Goal: Transaction & Acquisition: Purchase product/service

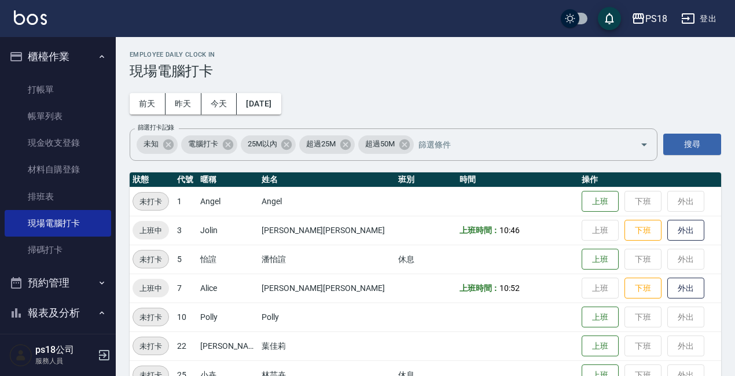
scroll to position [115, 0]
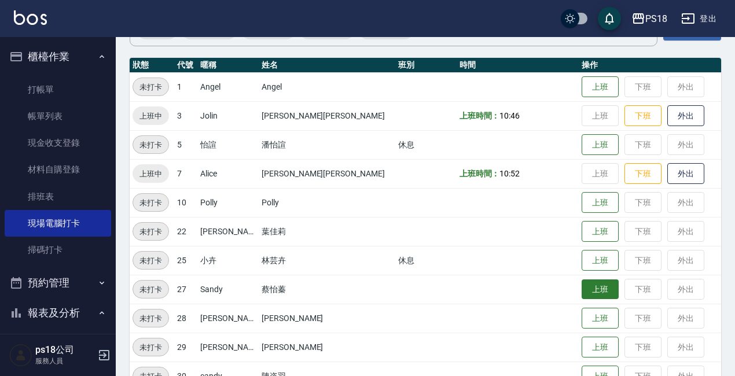
click at [582, 290] on button "上班" at bounding box center [600, 290] width 37 height 20
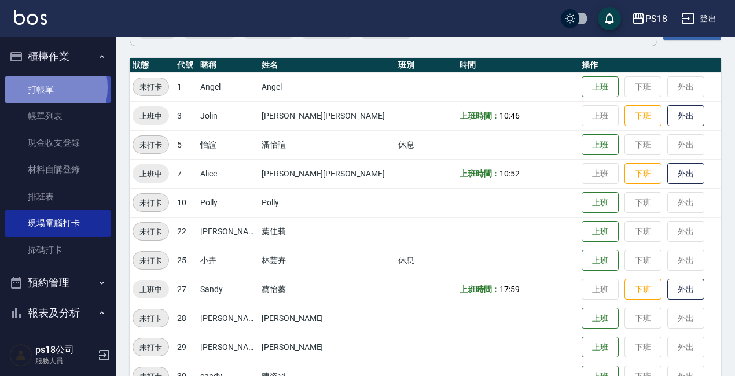
click at [42, 87] on link "打帳單" at bounding box center [58, 89] width 107 height 27
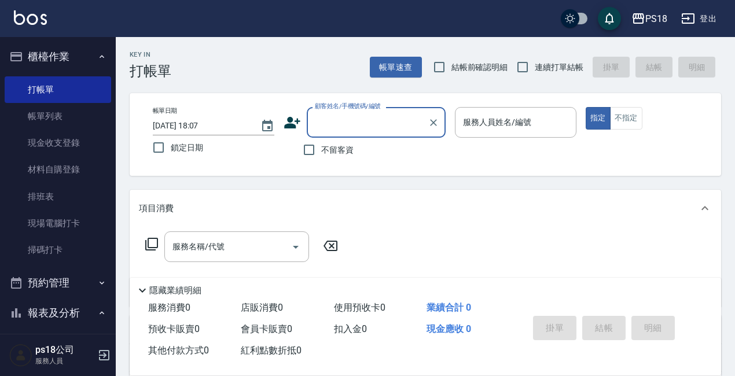
type input "T"
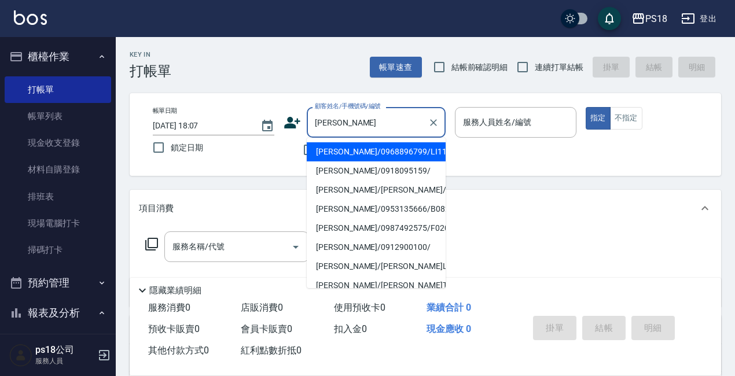
click at [348, 153] on li "[PERSON_NAME]/0968896799/LI110121" at bounding box center [376, 151] width 139 height 19
type input "[PERSON_NAME]/0968896799/LI110121"
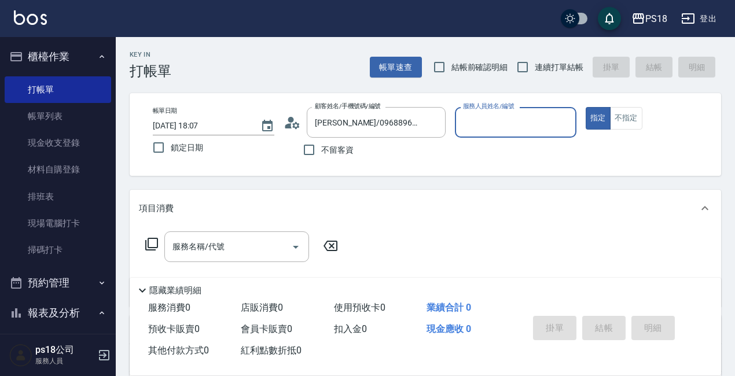
type input "Jolin-3"
click at [184, 247] on div "服務名稱/代號 服務名稱/代號" at bounding box center [236, 247] width 145 height 31
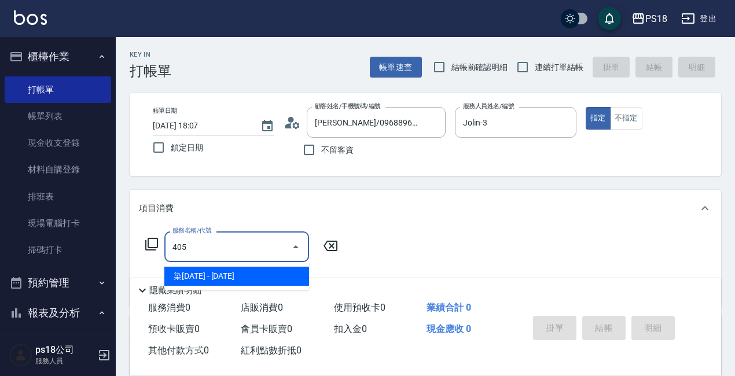
click at [208, 278] on span "染[DATE] - [DATE]" at bounding box center [236, 276] width 145 height 19
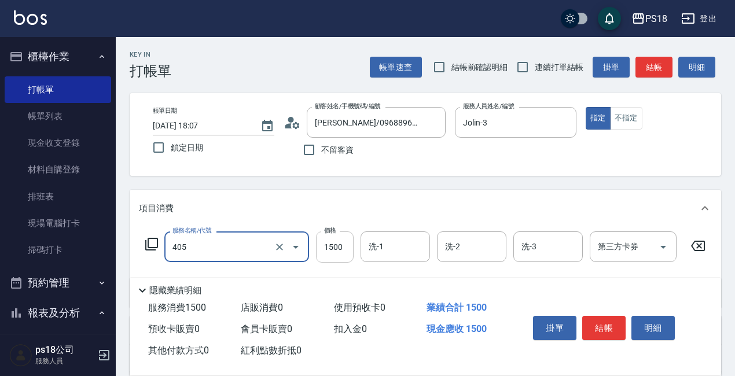
click at [343, 244] on input "1500" at bounding box center [335, 247] width 38 height 31
type input "染1500(405)"
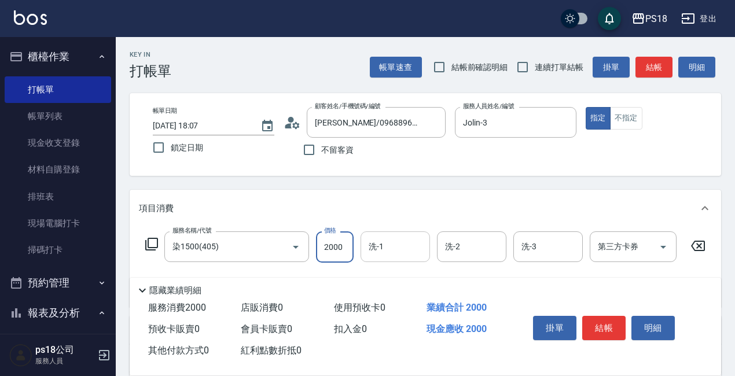
type input "2000"
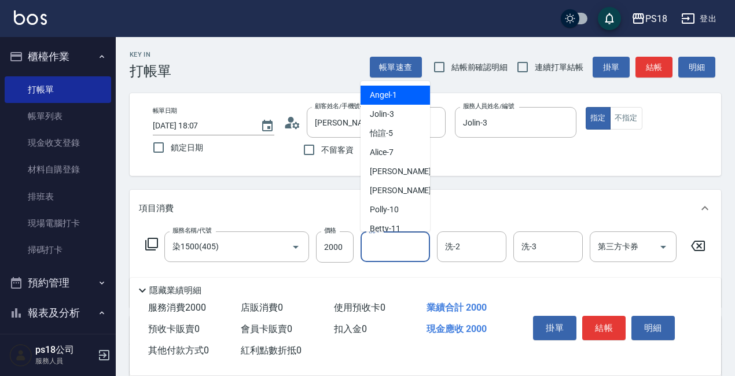
click at [390, 241] on input "洗-1" at bounding box center [395, 247] width 59 height 20
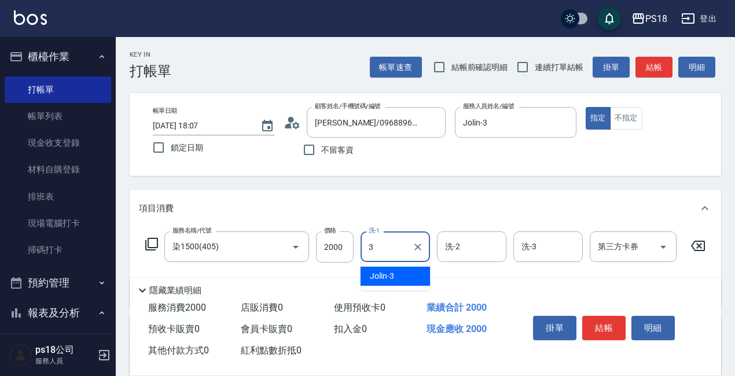
click at [400, 270] on div "Jolin -3" at bounding box center [395, 276] width 69 height 19
type input "Jolin-3"
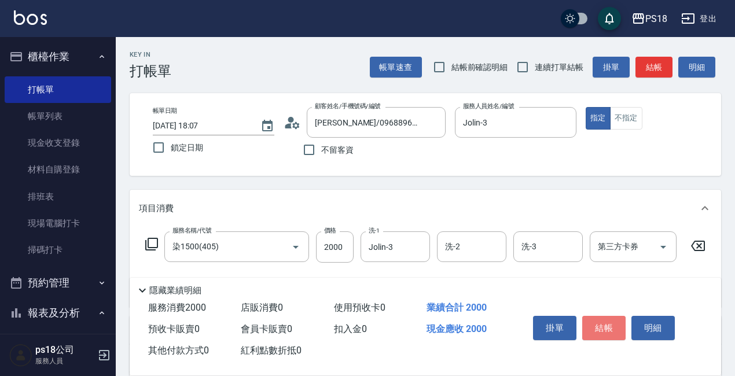
click at [603, 319] on button "結帳" at bounding box center [603, 328] width 43 height 24
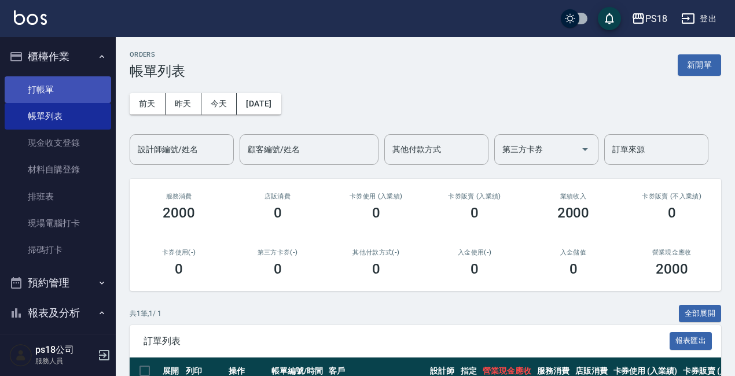
click at [46, 86] on link "打帳單" at bounding box center [58, 89] width 107 height 27
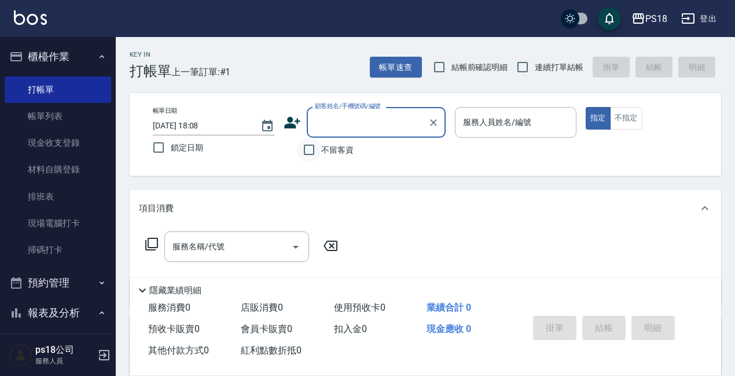
click at [310, 150] on input "不留客資" at bounding box center [309, 150] width 24 height 24
checkbox input "true"
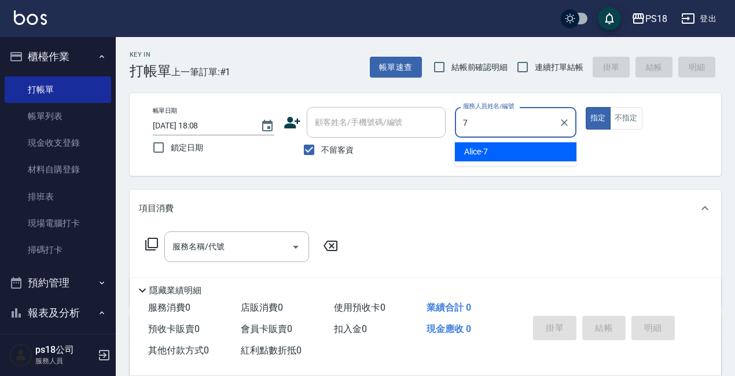
click at [473, 148] on span "Alice -7" at bounding box center [476, 152] width 24 height 12
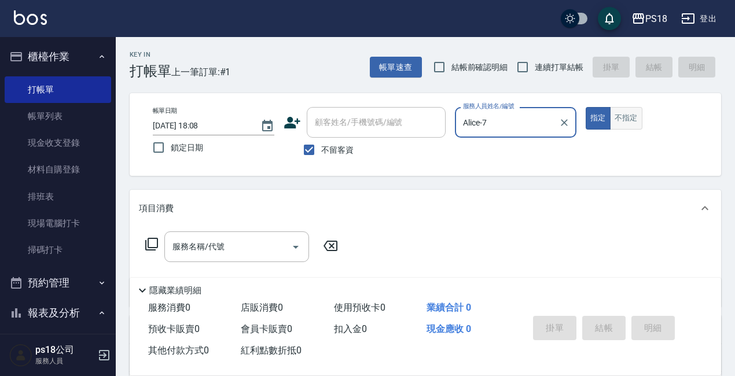
type input "Alice-7"
click at [627, 116] on button "不指定" at bounding box center [626, 118] width 32 height 23
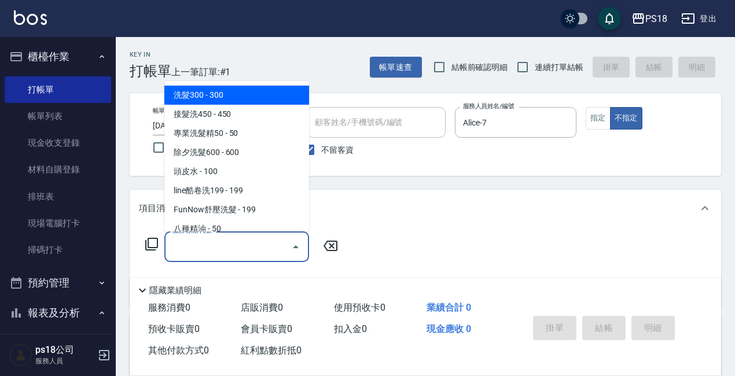
click at [188, 245] on input "服務名稱/代號" at bounding box center [228, 247] width 117 height 20
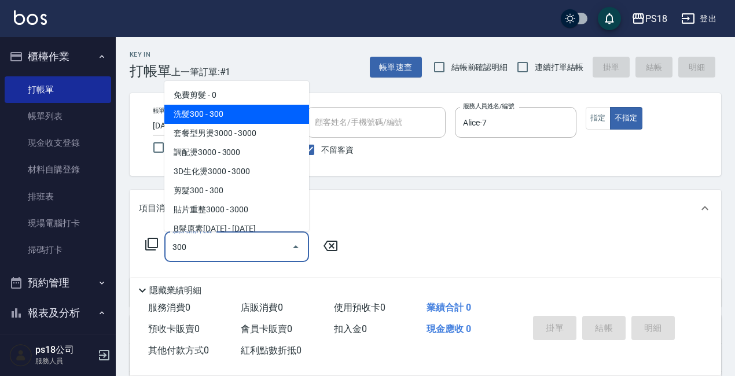
click at [237, 121] on span "洗髮300 - 300" at bounding box center [236, 114] width 145 height 19
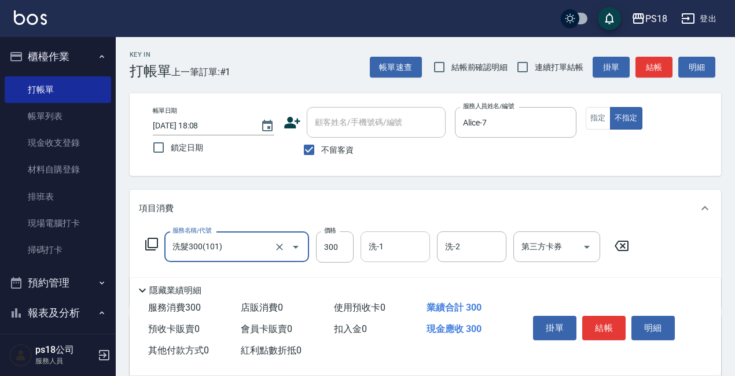
type input "洗髮300(101)"
click at [379, 247] on div "洗-1 洗-1" at bounding box center [395, 247] width 69 height 31
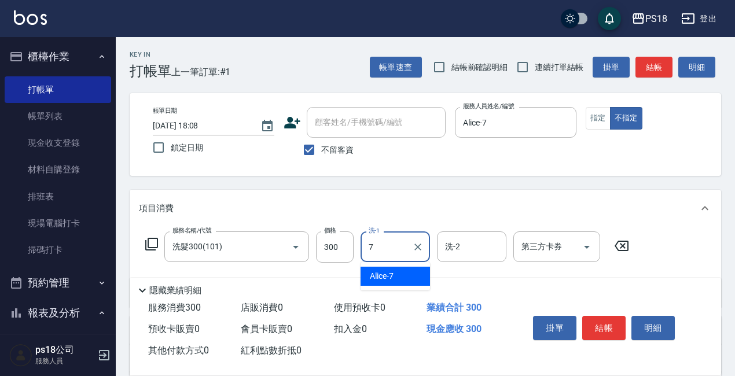
click at [390, 273] on span "Alice -7" at bounding box center [382, 276] width 24 height 12
type input "Alice-7"
click at [603, 325] on button "結帳" at bounding box center [603, 328] width 43 height 24
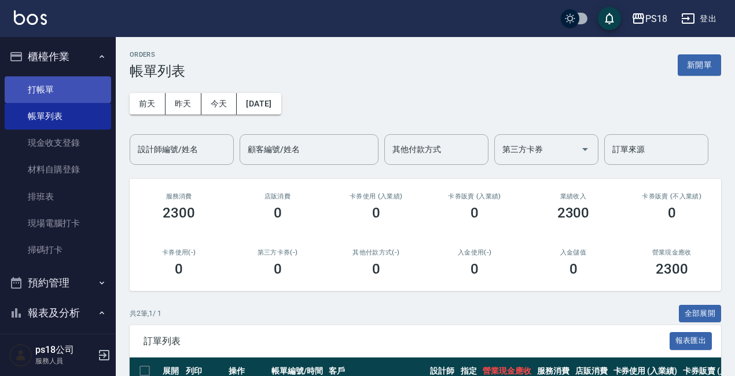
click at [54, 86] on link "打帳單" at bounding box center [58, 89] width 107 height 27
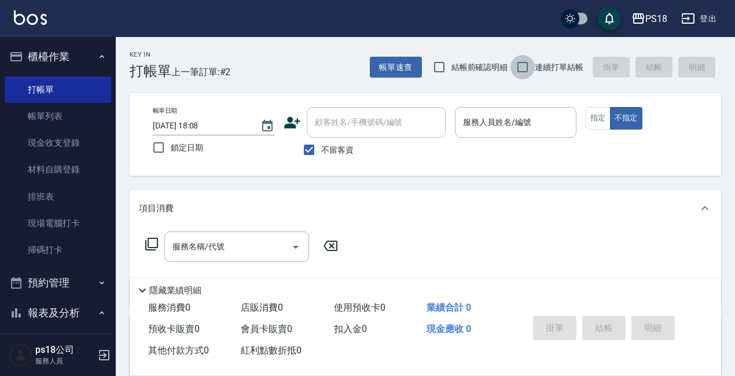
click at [522, 66] on input "連續打單結帳" at bounding box center [523, 67] width 24 height 24
checkbox input "true"
click at [476, 129] on input "服務人員姓名/編號" at bounding box center [515, 122] width 111 height 20
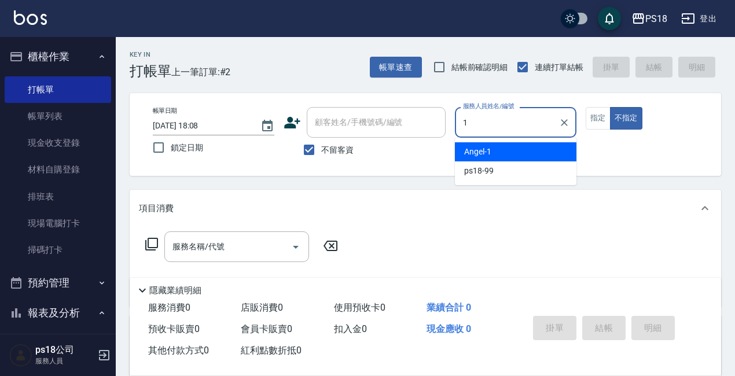
drag, startPoint x: 491, startPoint y: 152, endPoint x: 491, endPoint y: 138, distance: 14.5
click at [491, 151] on div "[PERSON_NAME] -1" at bounding box center [516, 151] width 122 height 19
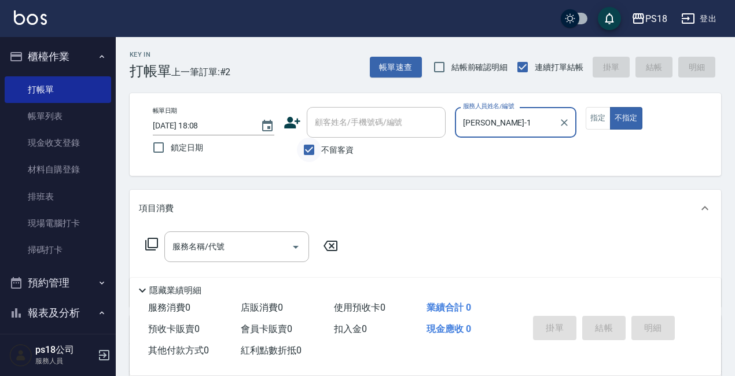
type input "[PERSON_NAME]-1"
drag, startPoint x: 309, startPoint y: 148, endPoint x: 325, endPoint y: 132, distance: 22.5
click at [310, 147] on input "不留客資" at bounding box center [309, 150] width 24 height 24
checkbox input "false"
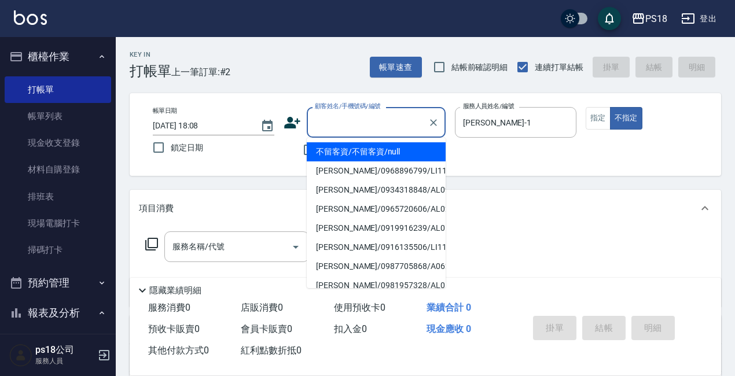
click at [332, 126] on input "顧客姓名/手機號碼/編號" at bounding box center [367, 122] width 111 height 20
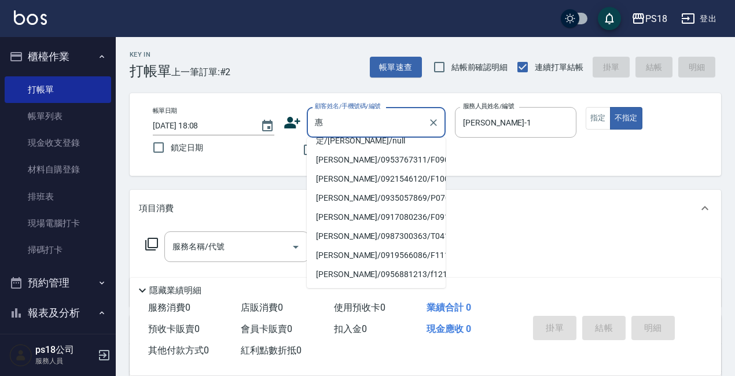
scroll to position [272, 0]
type input "惠"
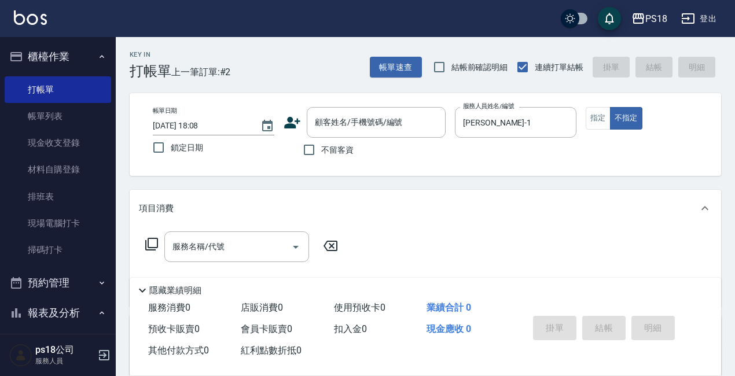
click at [494, 243] on div "服務名稱/代號 服務名稱/代號" at bounding box center [426, 267] width 592 height 80
click at [309, 150] on input "不留客資" at bounding box center [309, 150] width 24 height 24
checkbox input "true"
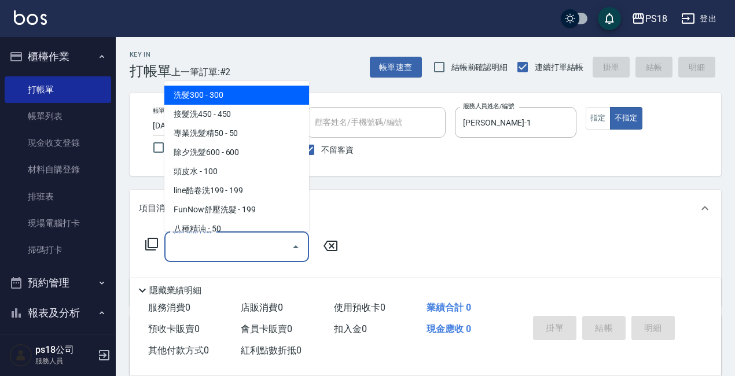
click at [193, 242] on div "服務名稱/代號 服務名稱/代號" at bounding box center [236, 247] width 145 height 31
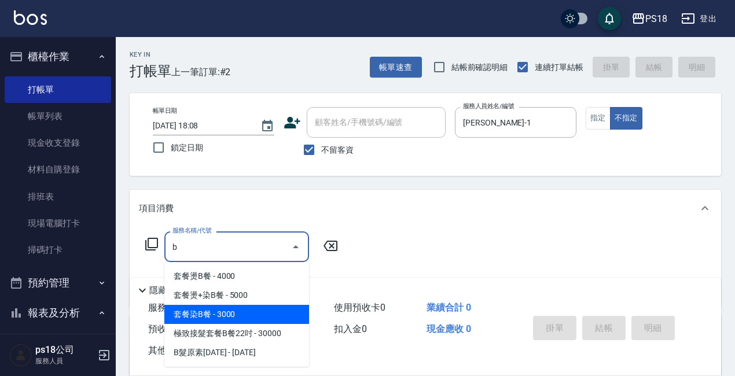
click at [241, 315] on span "套餐染B餐 - 3000" at bounding box center [236, 314] width 145 height 19
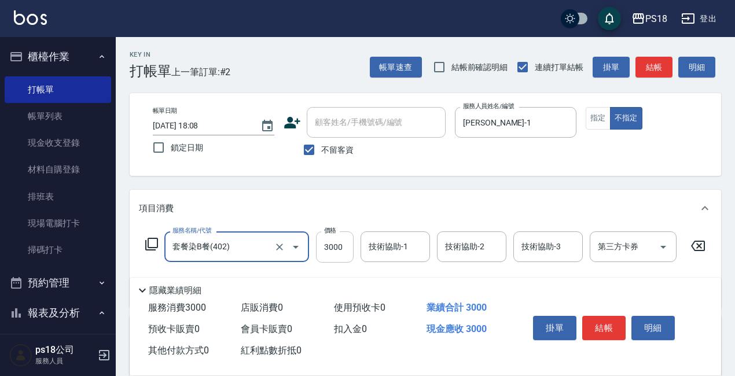
type input "套餐染B餐(402)"
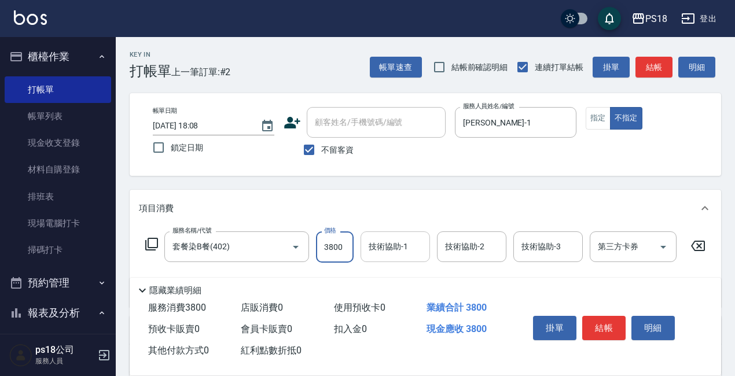
type input "3800"
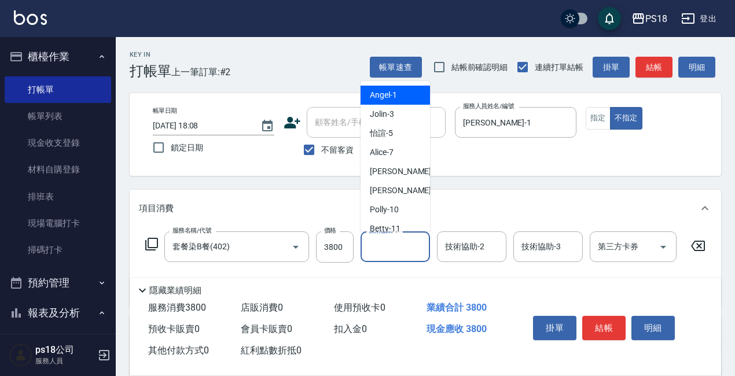
click at [393, 254] on input "技術協助-1" at bounding box center [395, 247] width 59 height 20
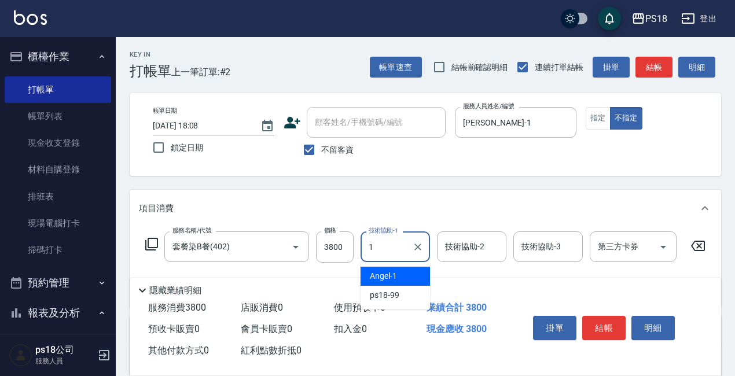
click at [407, 275] on div "[PERSON_NAME] -1" at bounding box center [395, 276] width 69 height 19
type input "[PERSON_NAME]-1"
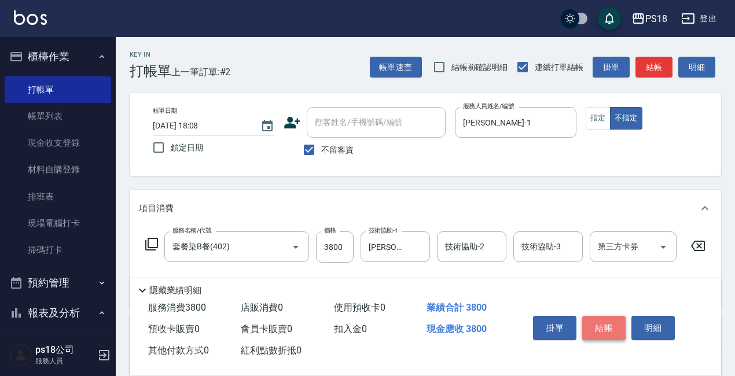
click at [604, 317] on button "結帳" at bounding box center [603, 328] width 43 height 24
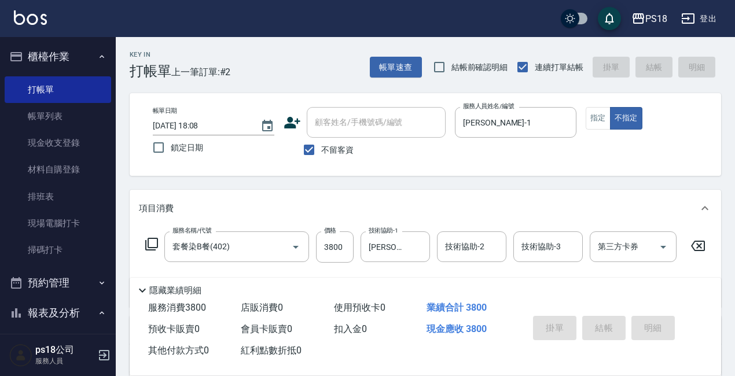
type input "[DATE] 18:09"
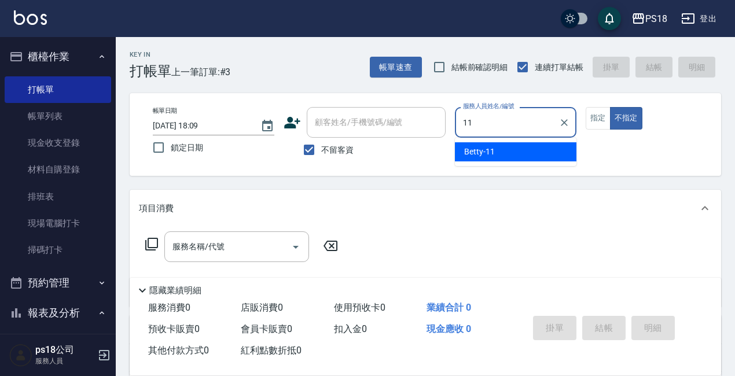
click at [489, 153] on span "Betty -11" at bounding box center [479, 152] width 31 height 12
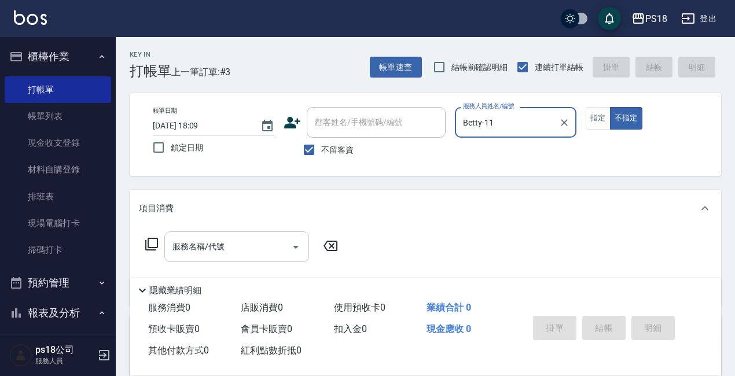
type input "Betty-11"
click at [202, 247] on div "服務名稱/代號 服務名稱/代號" at bounding box center [236, 247] width 145 height 31
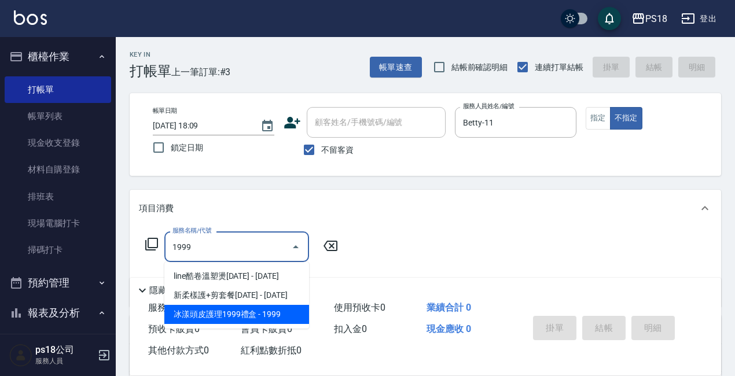
click at [267, 312] on span "冰漾頭皮護理1999禮盒 - 1999" at bounding box center [236, 314] width 145 height 19
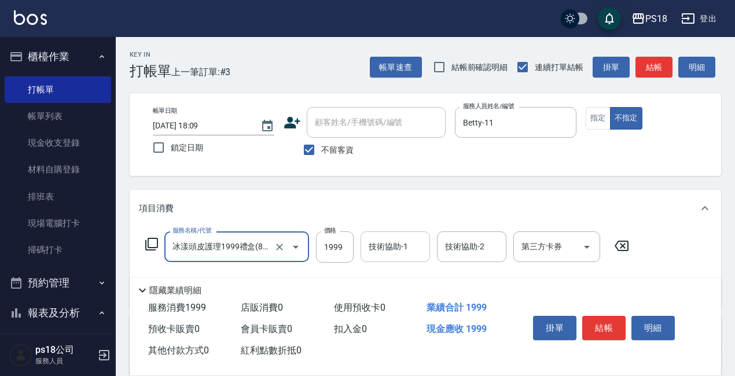
type input "冰漾頭皮護理1999禮盒(803)"
click at [399, 245] on div "技術協助-1 技術協助-1" at bounding box center [395, 247] width 69 height 31
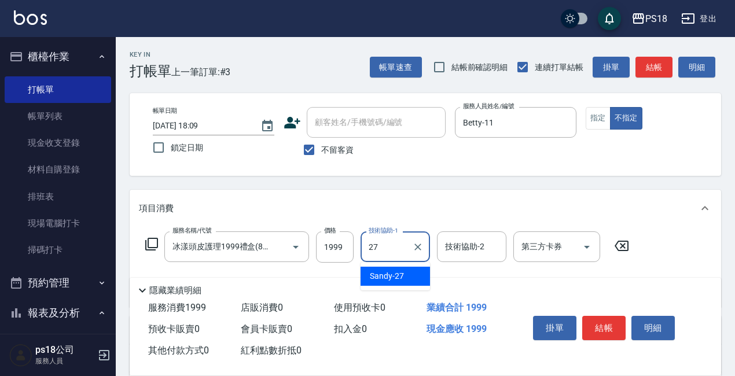
click at [414, 277] on div "Sandy -27" at bounding box center [395, 276] width 69 height 19
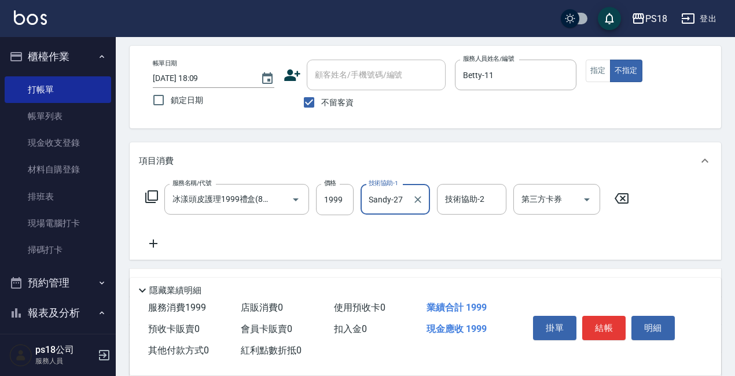
scroll to position [116, 0]
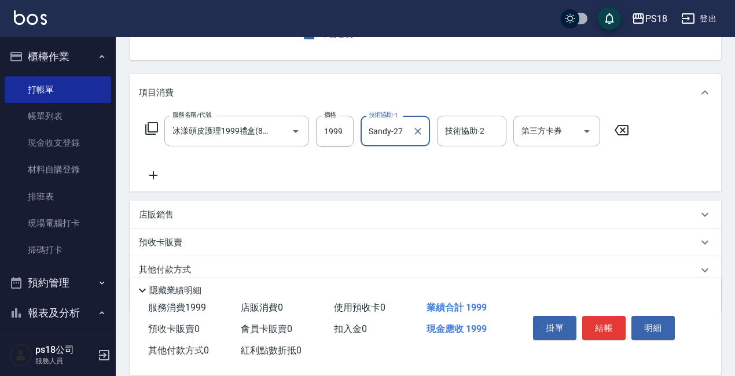
type input "Sandy-27"
click at [156, 173] on icon at bounding box center [153, 175] width 29 height 14
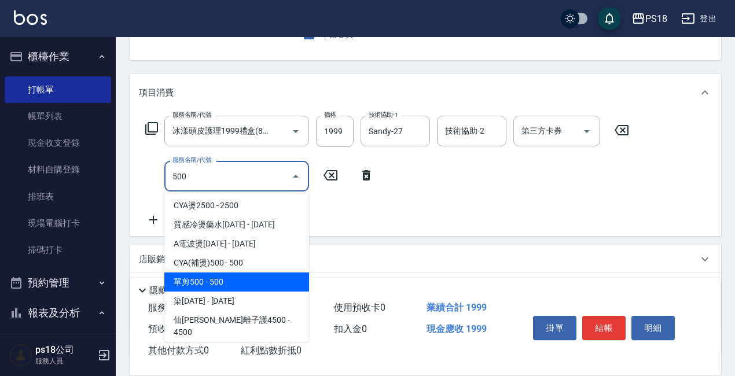
click at [219, 281] on span "單剪500 - 500" at bounding box center [236, 282] width 145 height 19
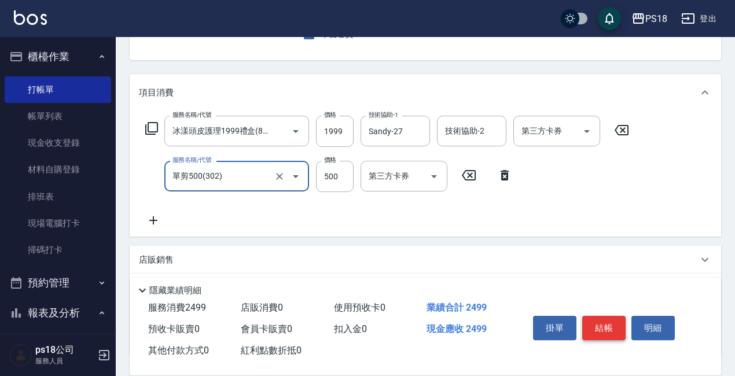
type input "單剪500(302)"
click at [605, 321] on button "結帳" at bounding box center [603, 328] width 43 height 24
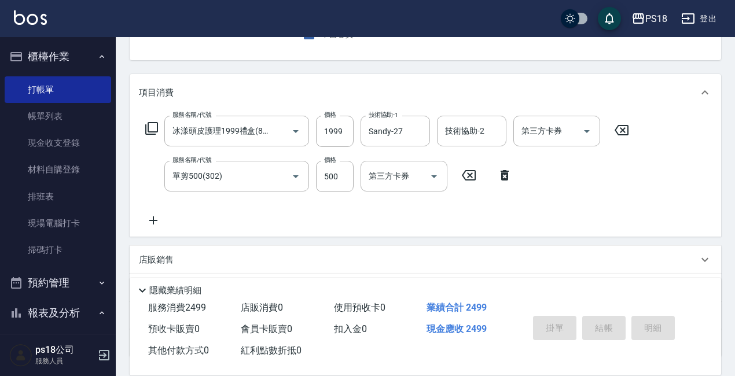
type input "[DATE] 18:10"
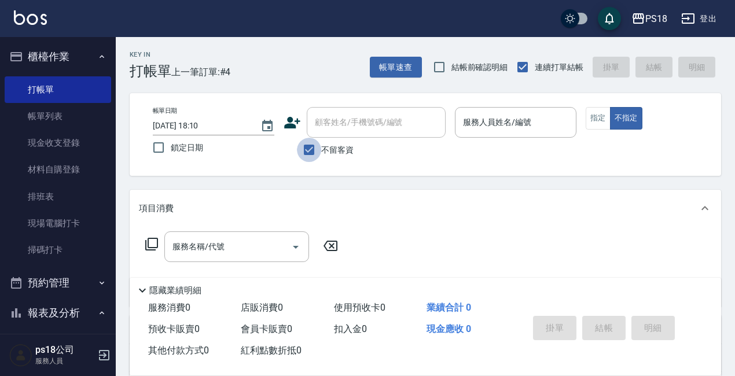
drag, startPoint x: 307, startPoint y: 152, endPoint x: 313, endPoint y: 129, distance: 23.3
click at [307, 149] on input "不留客資" at bounding box center [309, 150] width 24 height 24
checkbox input "false"
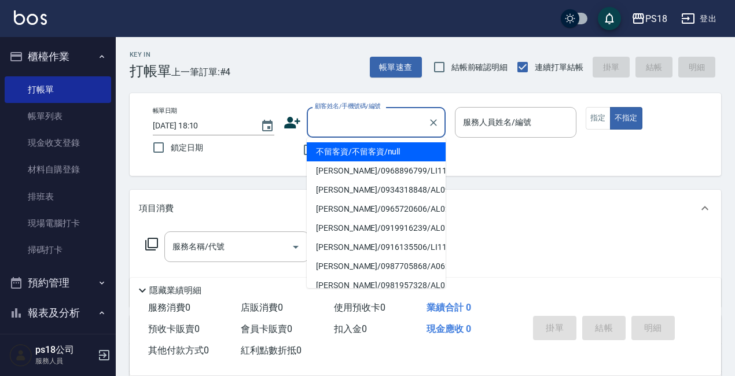
click at [320, 118] on div "顧客姓名/手機號碼/編號 顧客姓名/手機號碼/編號" at bounding box center [376, 122] width 139 height 31
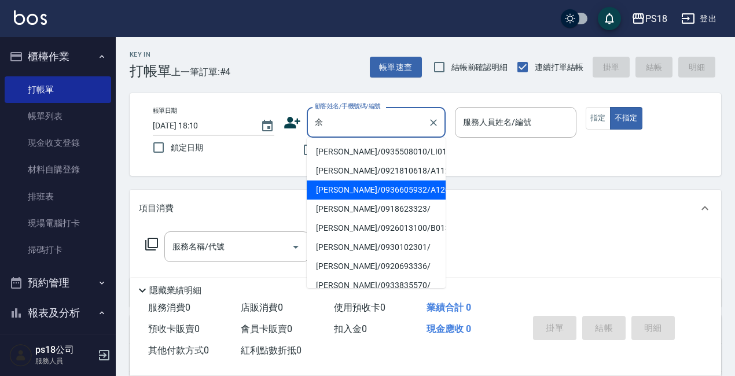
click at [376, 189] on li "[PERSON_NAME]/0936605932/A120924" at bounding box center [376, 190] width 139 height 19
type input "[PERSON_NAME]/0936605932/A120924"
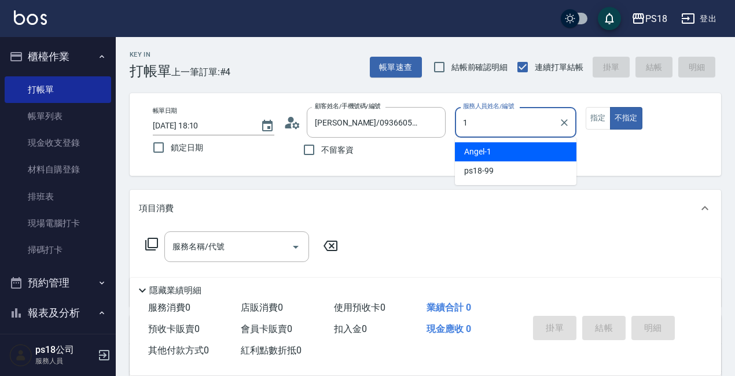
click at [497, 146] on div "[PERSON_NAME] -1" at bounding box center [516, 151] width 122 height 19
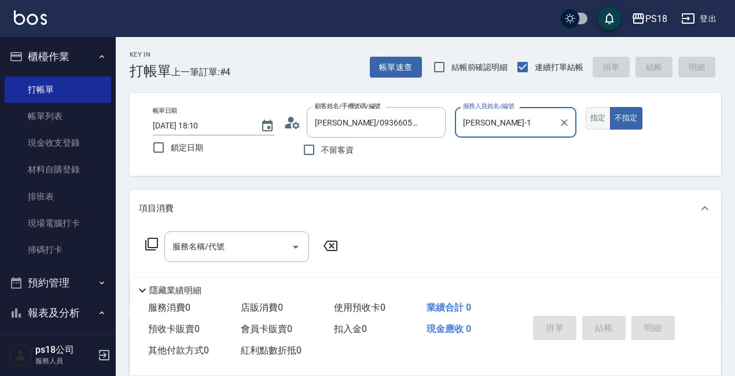
type input "[PERSON_NAME]-1"
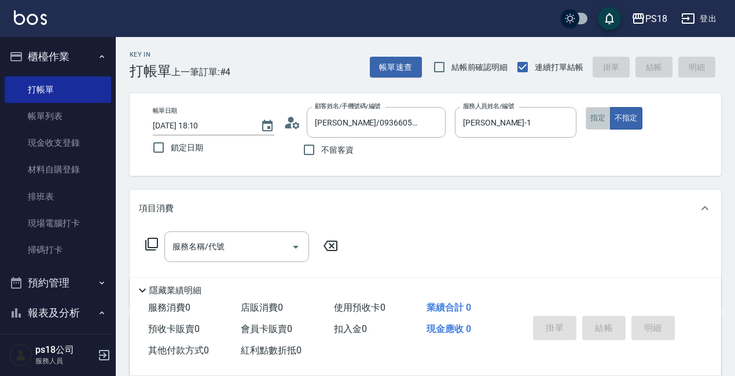
click at [603, 119] on button "指定" at bounding box center [598, 118] width 25 height 23
click at [196, 245] on div "服務名稱/代號 服務名稱/代號" at bounding box center [236, 247] width 145 height 31
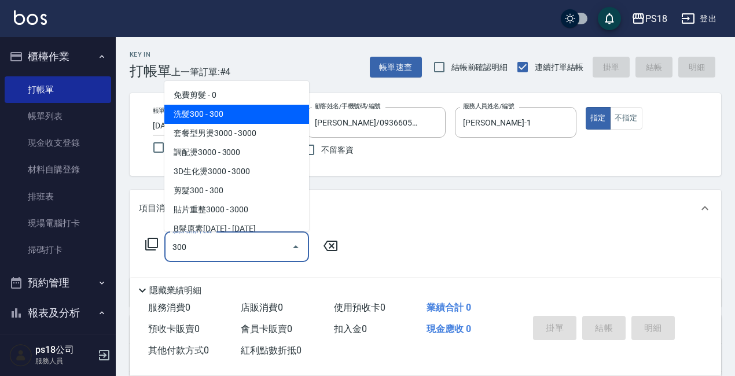
click at [219, 117] on span "洗髮300 - 300" at bounding box center [236, 114] width 145 height 19
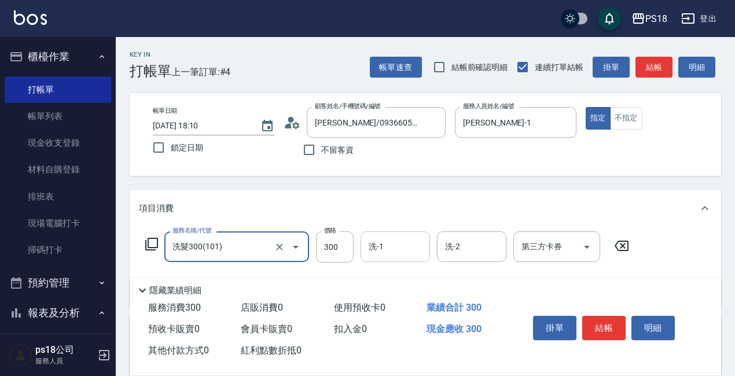
type input "洗髮300(101)"
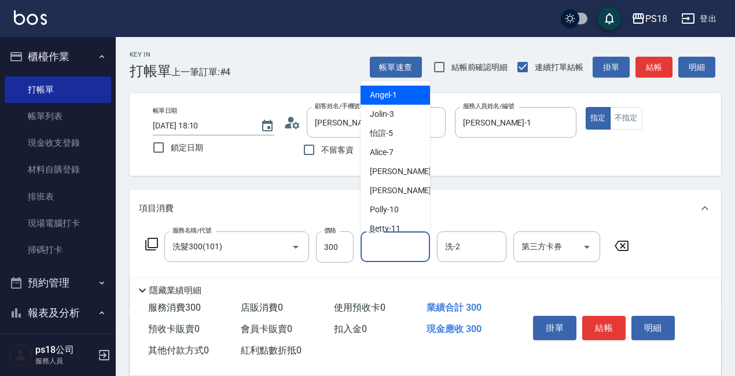
click at [383, 243] on div "洗-1 洗-1" at bounding box center [395, 247] width 69 height 31
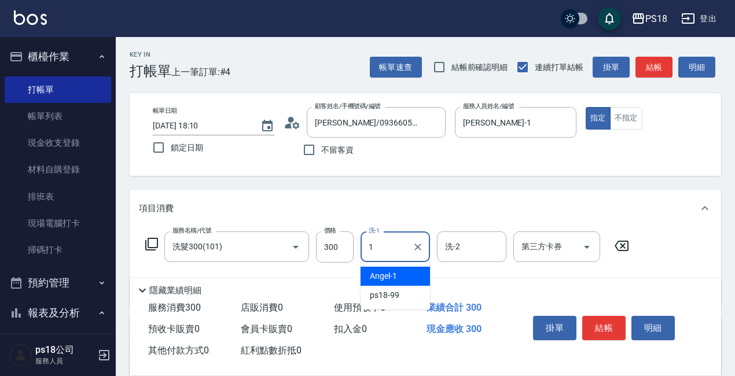
click at [383, 275] on span "[PERSON_NAME] -1" at bounding box center [383, 276] width 27 height 12
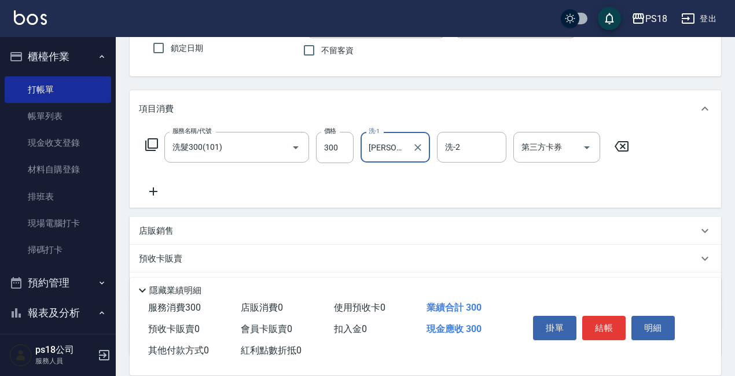
scroll to position [116, 0]
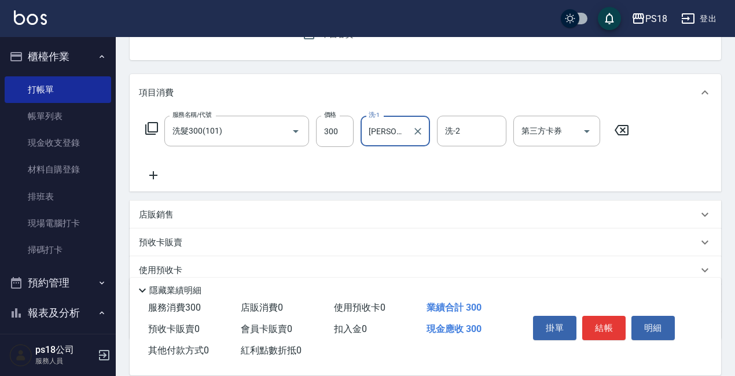
type input "[PERSON_NAME]-1"
click at [155, 177] on icon at bounding box center [153, 175] width 29 height 14
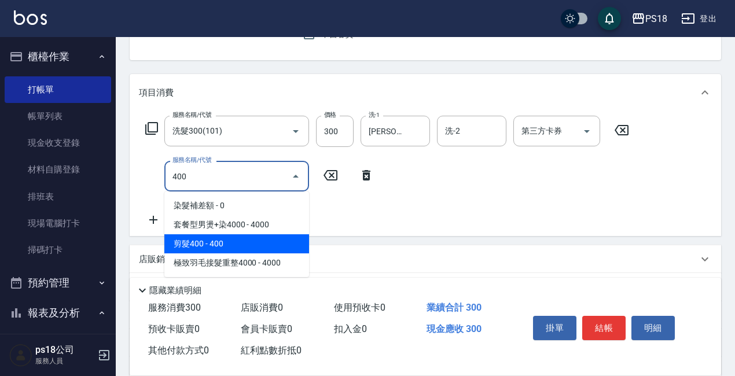
click at [249, 244] on span "剪髮400 - 400" at bounding box center [236, 243] width 145 height 19
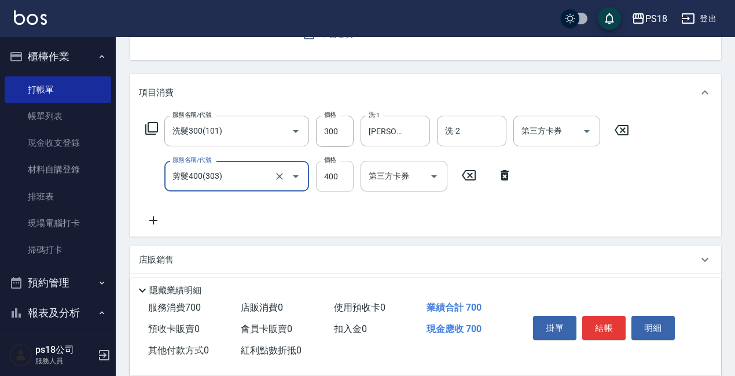
type input "剪髮400(303)"
click at [340, 182] on input "400" at bounding box center [335, 176] width 38 height 31
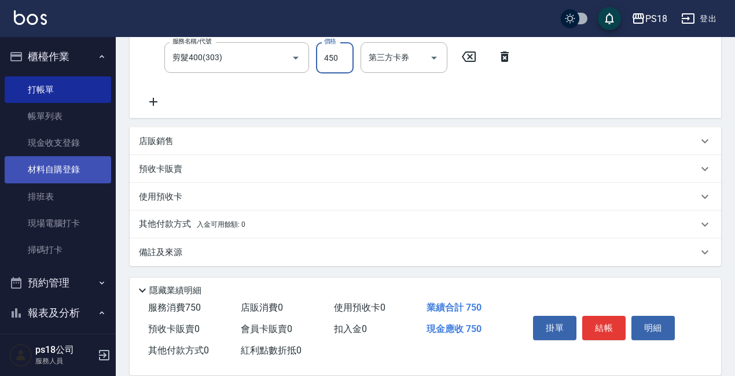
scroll to position [236, 0]
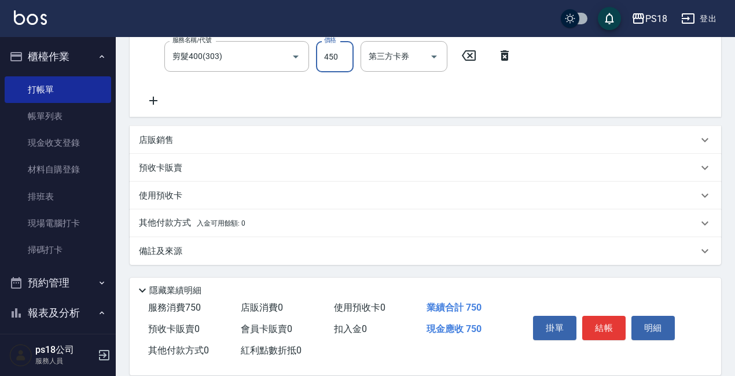
type input "450"
click at [172, 222] on p "其他付款方式 入金可用餘額: 0" at bounding box center [192, 223] width 107 height 13
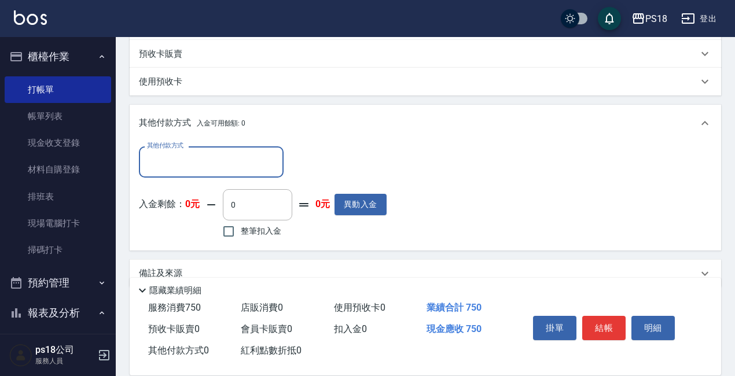
scroll to position [351, 0]
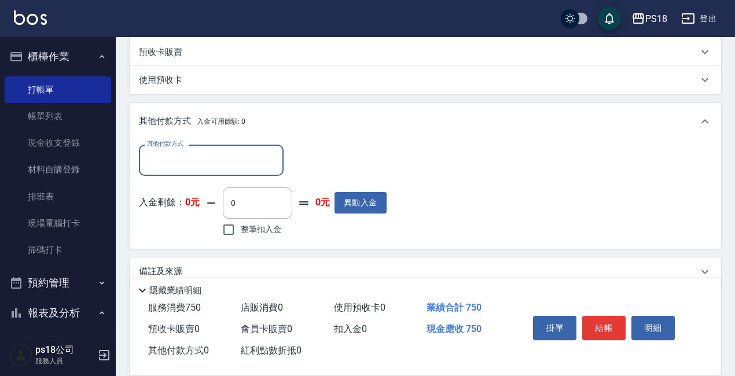
click at [172, 155] on input "其他付款方式" at bounding box center [211, 160] width 134 height 20
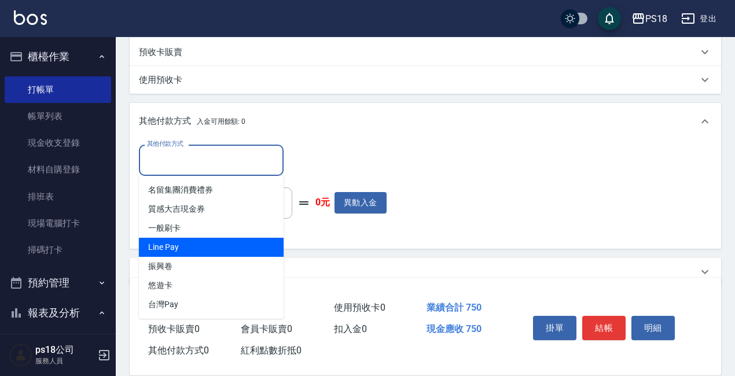
click at [194, 250] on span "Line Pay" at bounding box center [211, 247] width 145 height 19
type input "Line Pay"
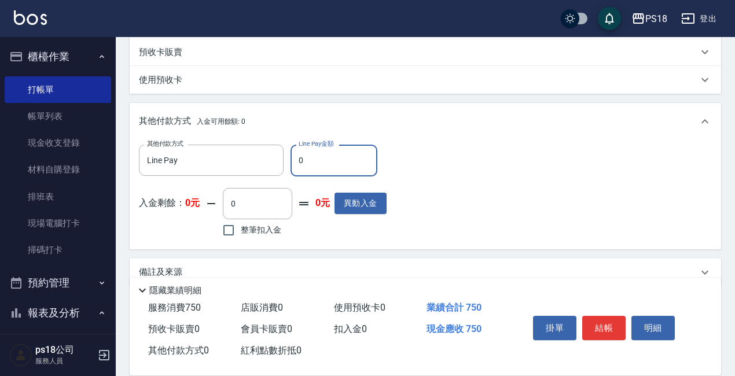
click at [293, 160] on input "0" at bounding box center [334, 160] width 87 height 31
type input "750"
click at [614, 322] on button "結帳" at bounding box center [603, 328] width 43 height 24
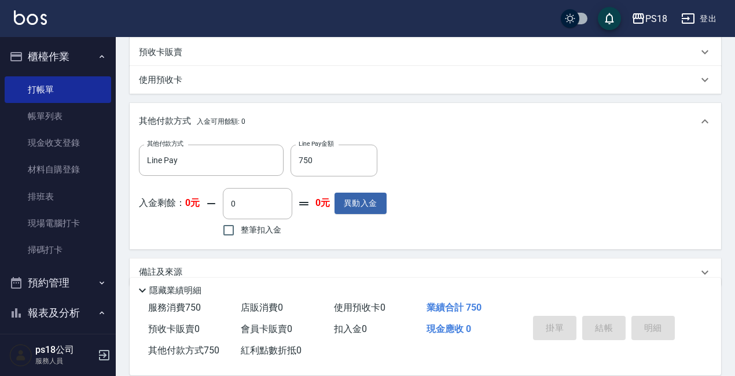
type input "[DATE] 18:11"
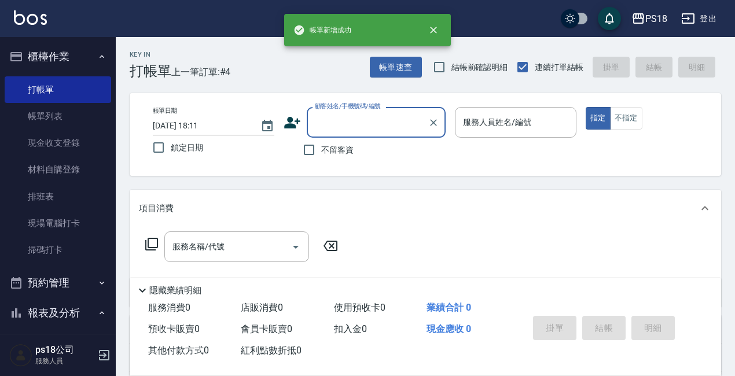
scroll to position [0, 0]
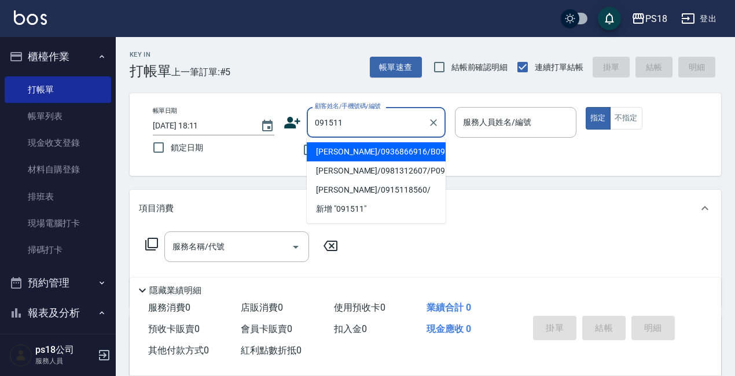
click at [370, 151] on li "[PERSON_NAME]/0936866916/B091511" at bounding box center [376, 151] width 139 height 19
type input "[PERSON_NAME]/0936866916/B091511"
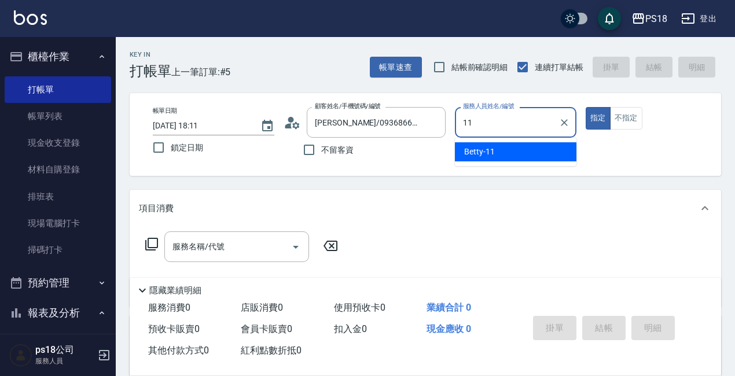
click at [473, 154] on span "Betty -11" at bounding box center [479, 152] width 31 height 12
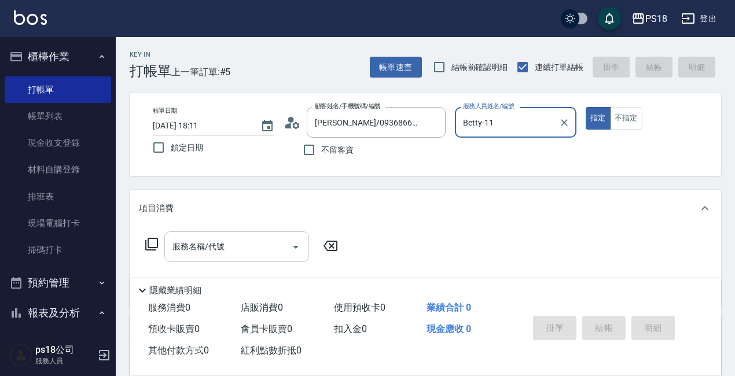
click at [188, 235] on div "服務名稱/代號" at bounding box center [236, 247] width 145 height 31
type input "Betty-11"
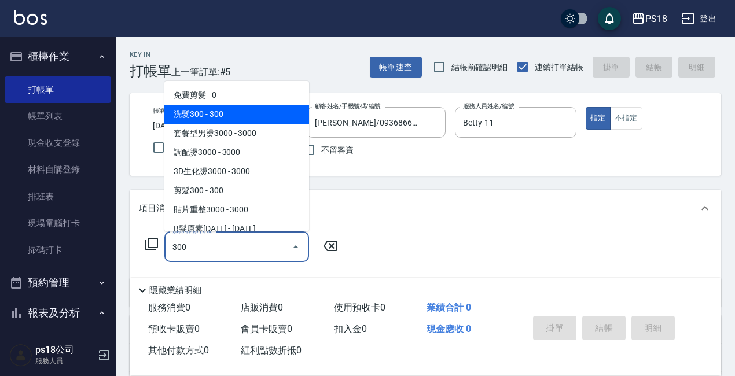
click at [226, 112] on span "洗髮300 - 300" at bounding box center [236, 114] width 145 height 19
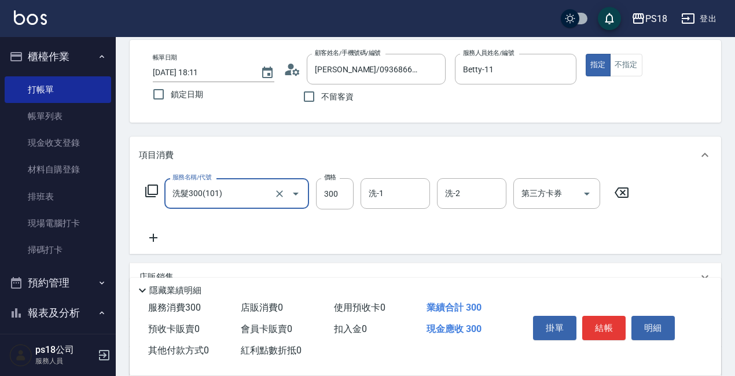
scroll to position [116, 0]
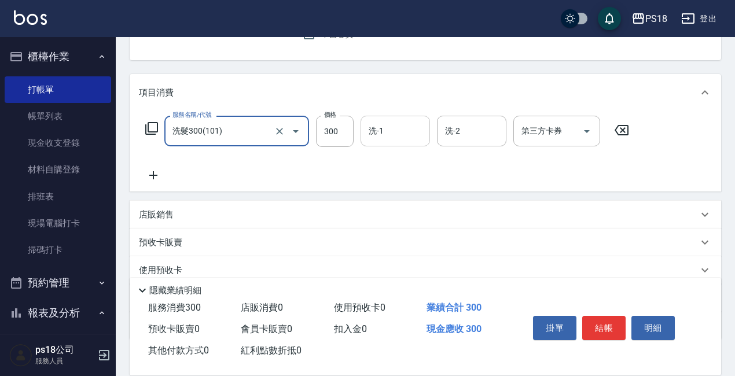
type input "洗髮300(101)"
click at [398, 125] on input "洗-1" at bounding box center [395, 131] width 59 height 20
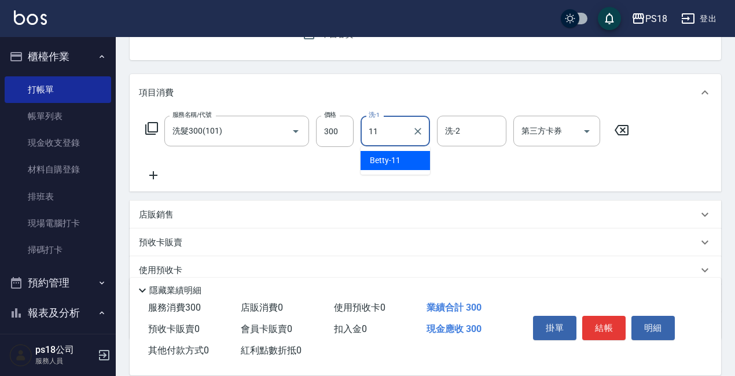
click at [385, 156] on span "Betty -11" at bounding box center [385, 161] width 31 height 12
type input "Betty-11"
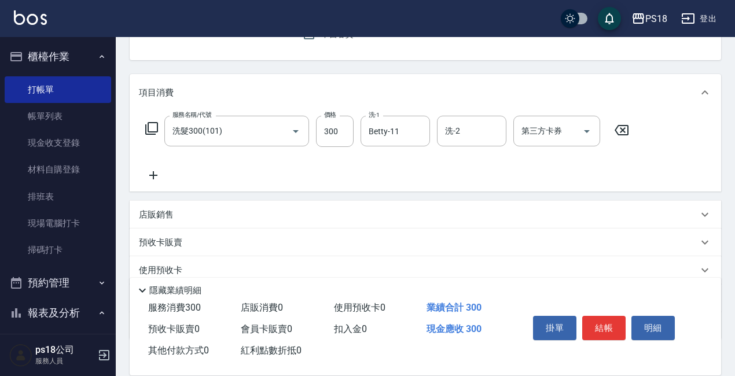
click at [155, 177] on icon at bounding box center [153, 175] width 29 height 14
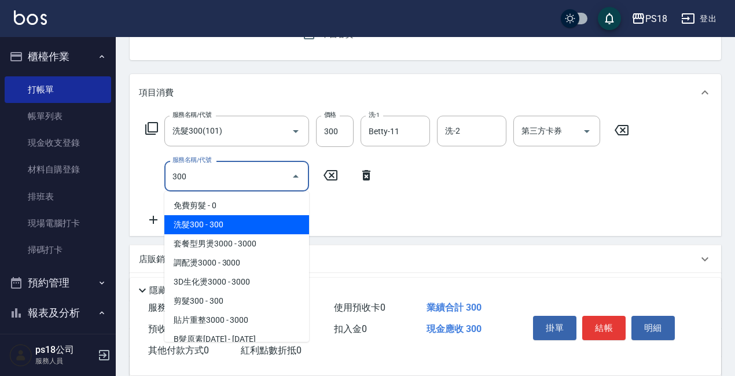
click at [211, 226] on span "洗髮300 - 300" at bounding box center [236, 224] width 145 height 19
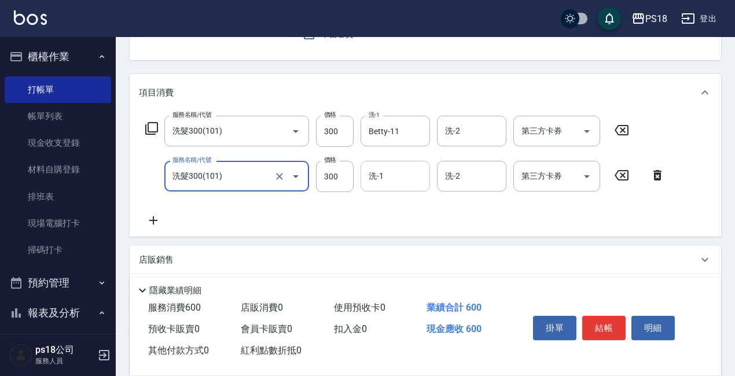
type input "洗髮300(101)"
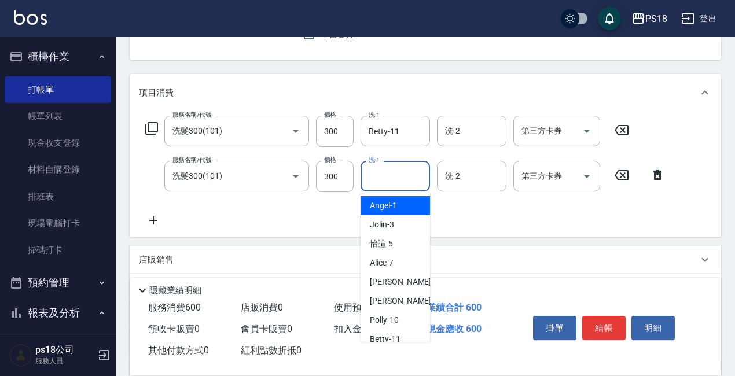
click at [387, 167] on input "洗-1" at bounding box center [395, 176] width 59 height 20
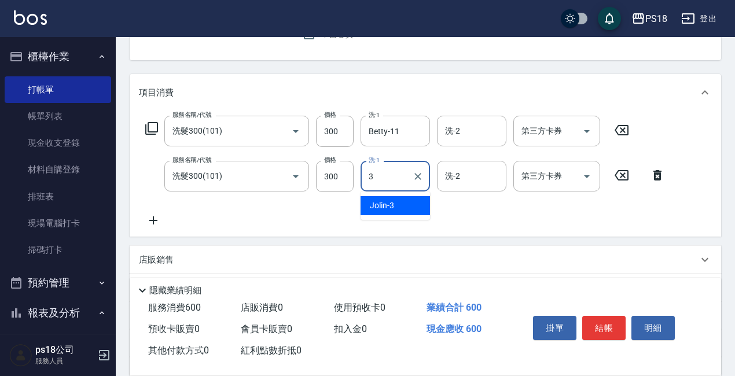
click at [413, 204] on div "Jolin -3" at bounding box center [395, 205] width 69 height 19
type input "Jolin-3"
click at [150, 221] on icon at bounding box center [153, 220] width 8 height 8
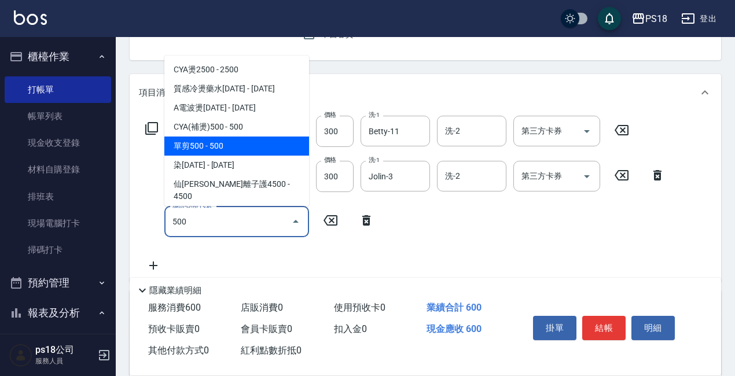
click at [225, 144] on span "單剪500 - 500" at bounding box center [236, 146] width 145 height 19
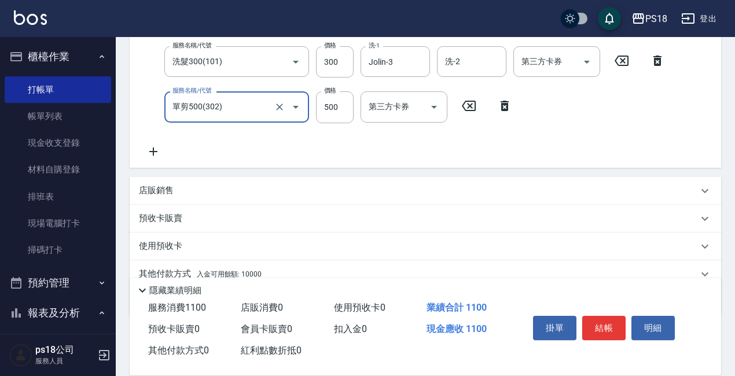
scroll to position [281, 0]
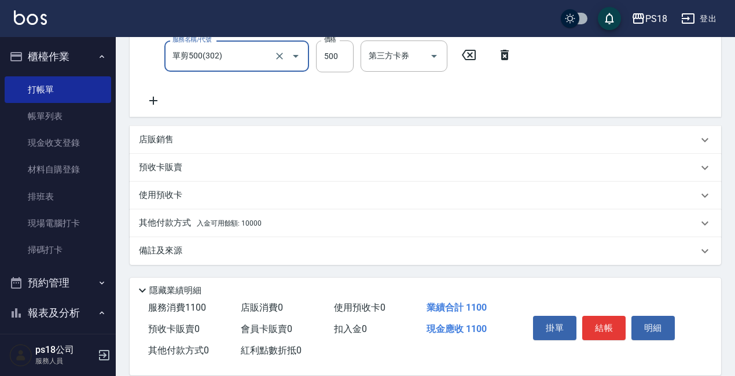
type input "單剪500(302)"
click at [152, 139] on p "店販銷售" at bounding box center [156, 140] width 35 height 12
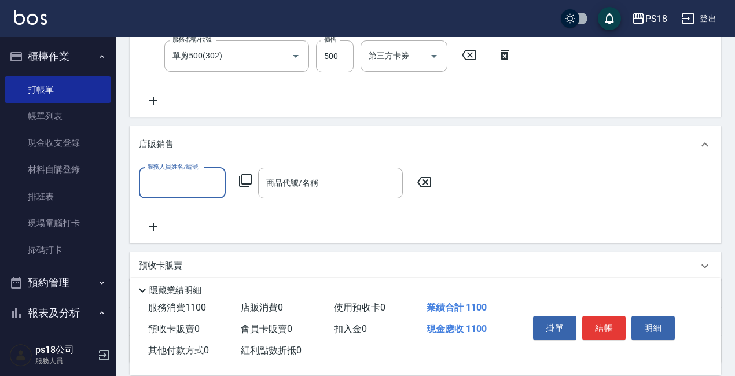
scroll to position [1, 0]
type input "Betty-11"
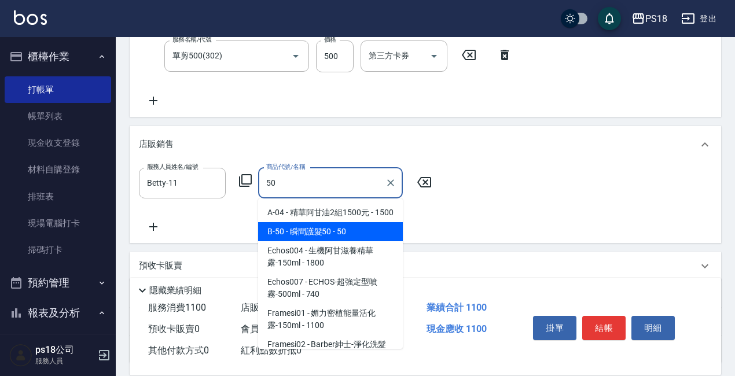
click at [343, 241] on span "B-50 - 瞬間護髮50 - 50" at bounding box center [330, 231] width 145 height 19
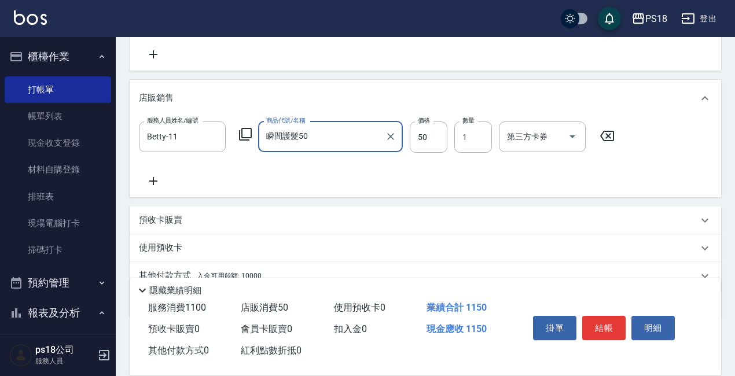
scroll to position [380, 0]
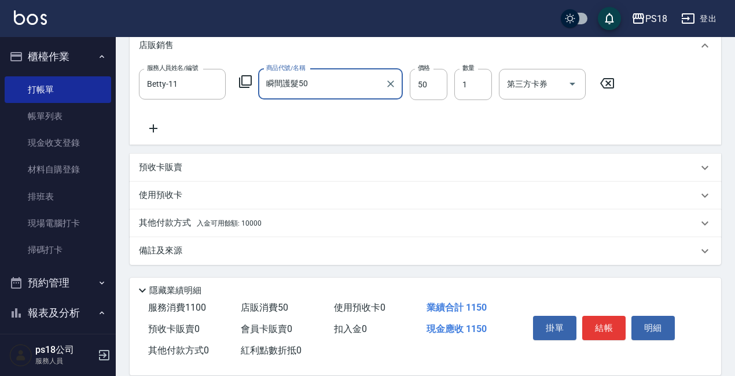
type input "瞬間護髮50"
click at [254, 225] on span "入金可用餘額: 10000" at bounding box center [229, 223] width 65 height 8
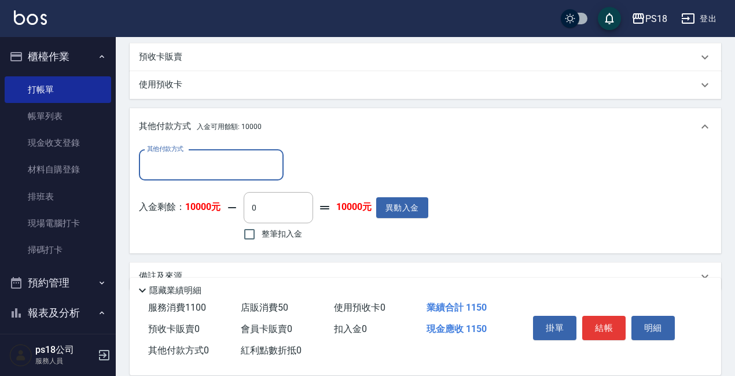
scroll to position [516, 0]
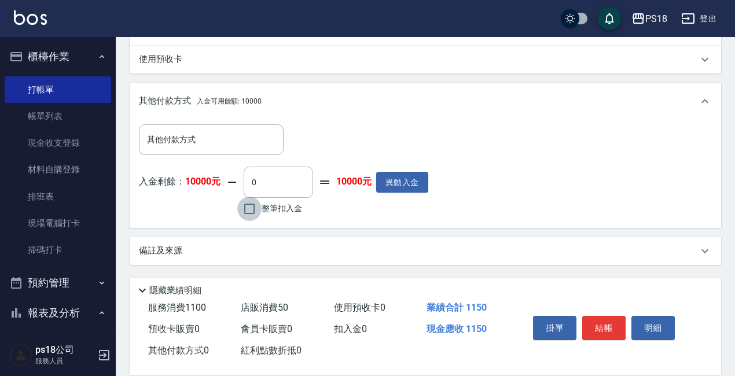
click at [250, 207] on input "整筆扣入金" at bounding box center [249, 209] width 24 height 24
checkbox input "true"
type input "1150"
click at [605, 320] on button "結帳" at bounding box center [603, 328] width 43 height 24
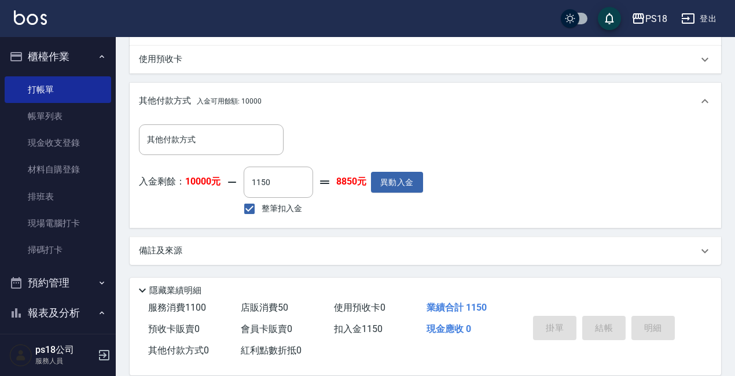
type input "[DATE] 18:12"
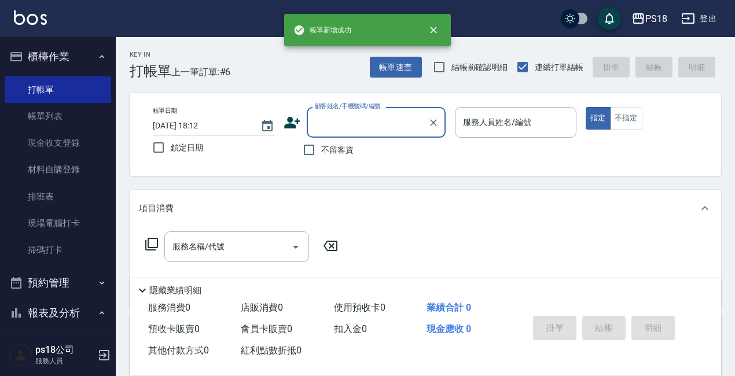
scroll to position [0, 0]
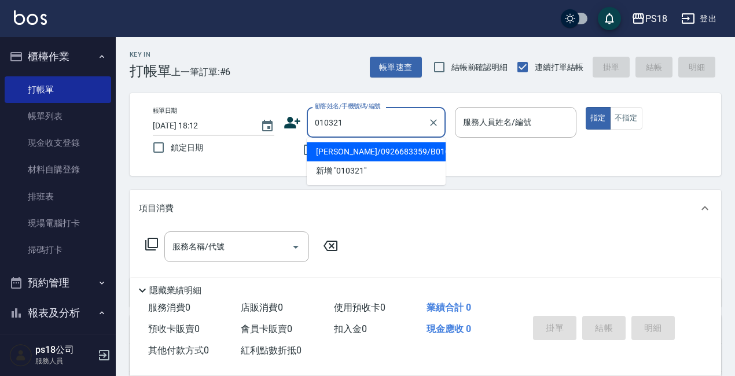
click at [331, 153] on li "[PERSON_NAME]/0926683359/B010321" at bounding box center [376, 151] width 139 height 19
type input "[PERSON_NAME]/0926683359/B010321"
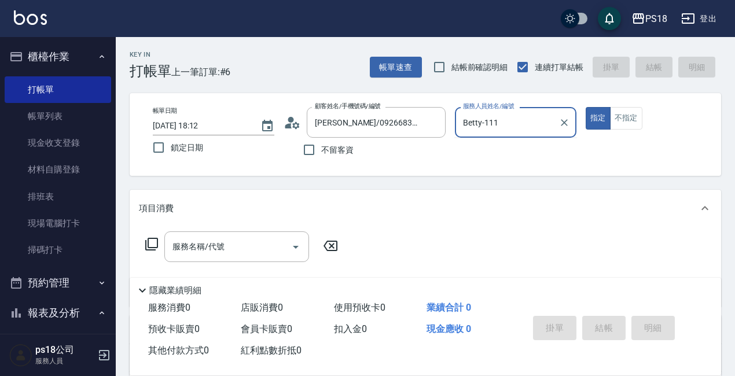
type input "Betty-11"
click at [214, 249] on div "服務名稱/代號 服務名稱/代號" at bounding box center [236, 247] width 145 height 31
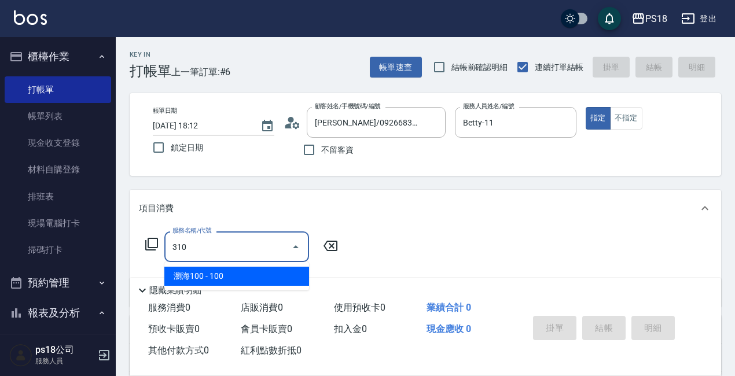
click at [227, 277] on span "瀏海100 - 100" at bounding box center [236, 276] width 145 height 19
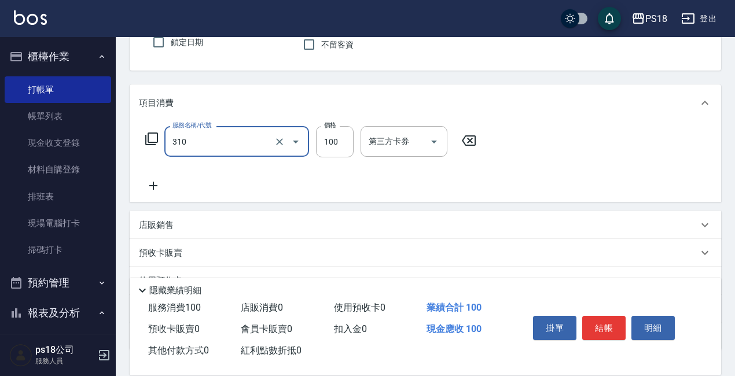
scroll to position [116, 0]
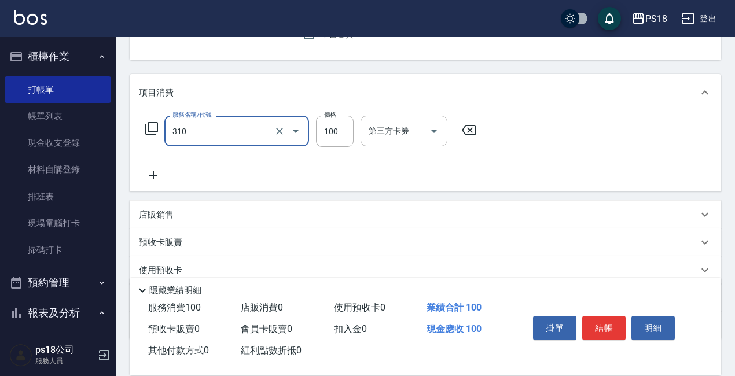
type input "瀏海100(310)"
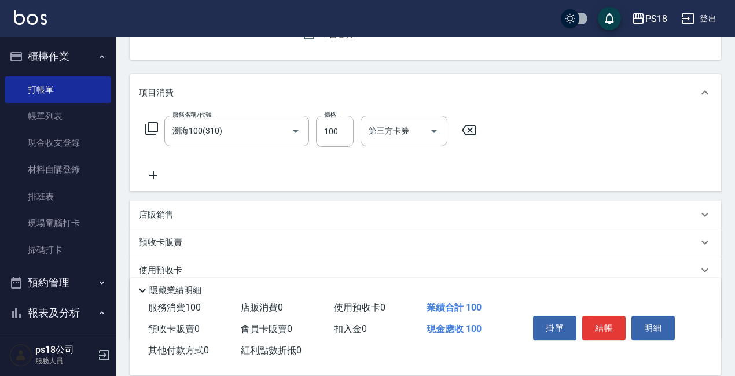
click at [157, 210] on p "店販銷售" at bounding box center [156, 215] width 35 height 12
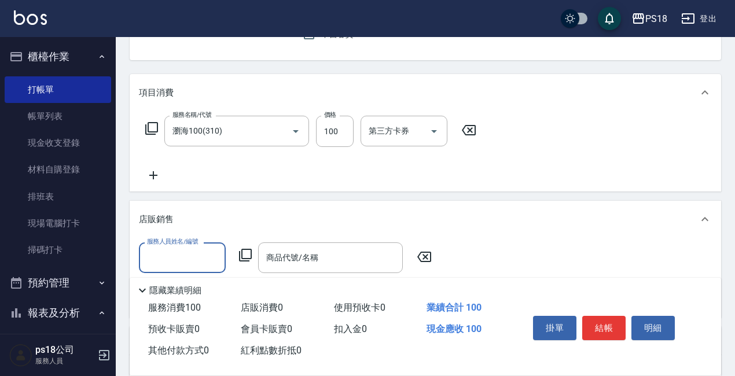
scroll to position [0, 0]
type input "r"
click at [189, 289] on div "Betty -11" at bounding box center [182, 287] width 87 height 19
type input "Betty-11"
click at [276, 259] on div "商品代號/名稱 商品代號/名稱" at bounding box center [330, 258] width 145 height 31
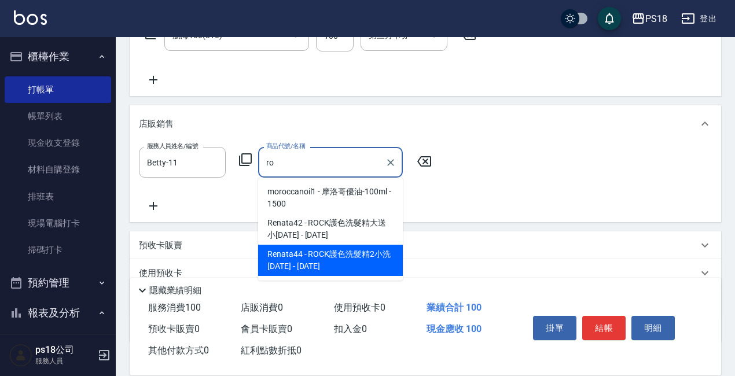
scroll to position [232, 0]
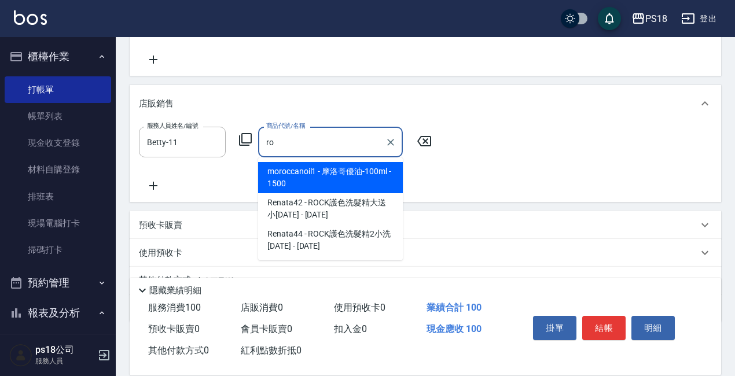
type input "r"
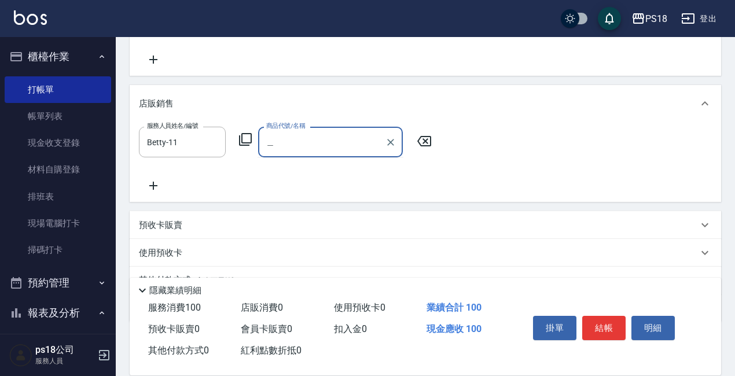
type input "咬"
click at [308, 137] on input "咬" at bounding box center [321, 142] width 117 height 20
type input "搖"
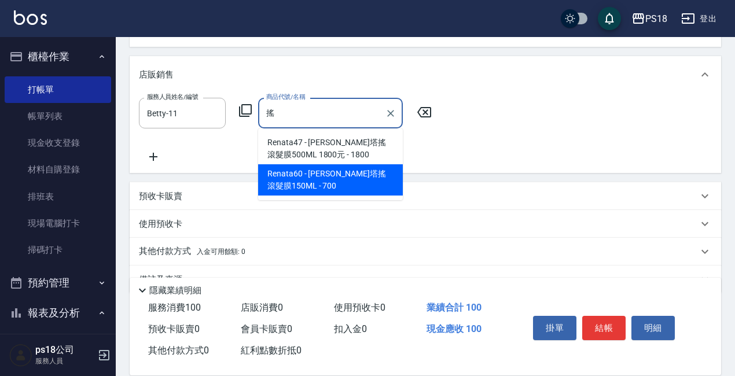
scroll to position [289, 0]
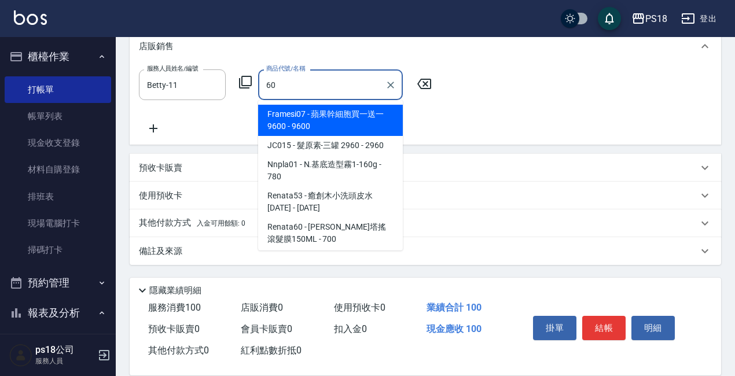
type input "6"
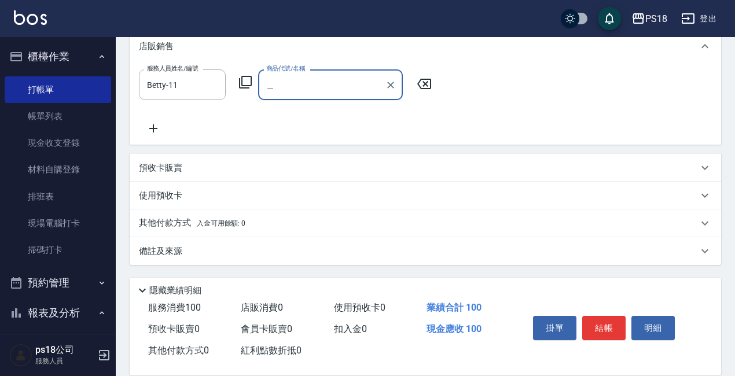
type input "補"
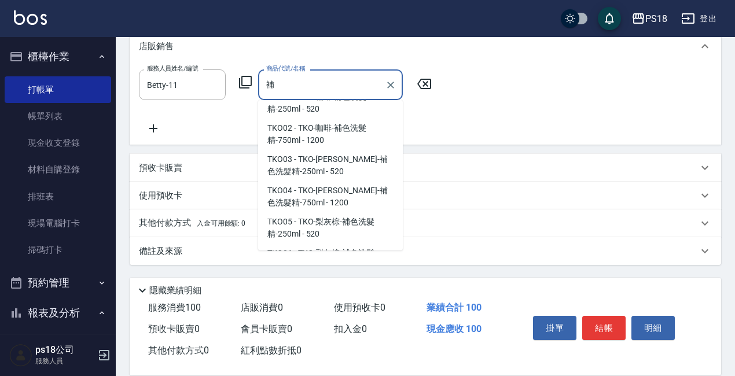
scroll to position [0, 0]
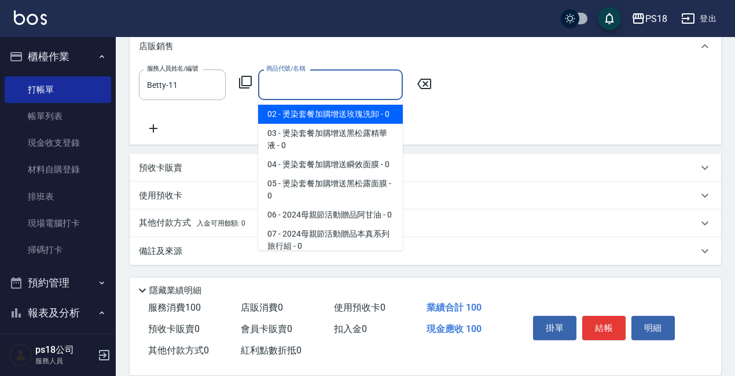
type input "＿"
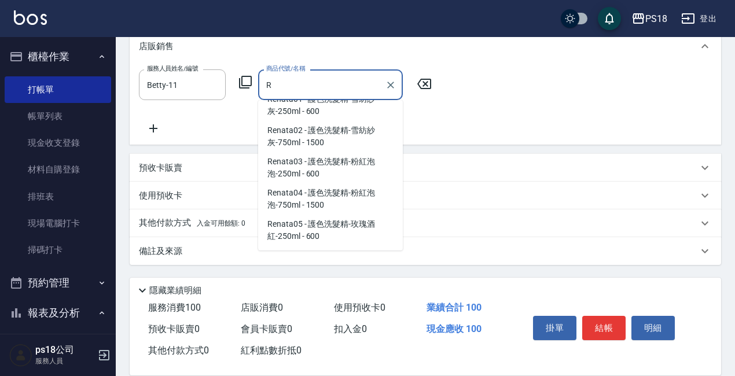
scroll to position [1217, 0]
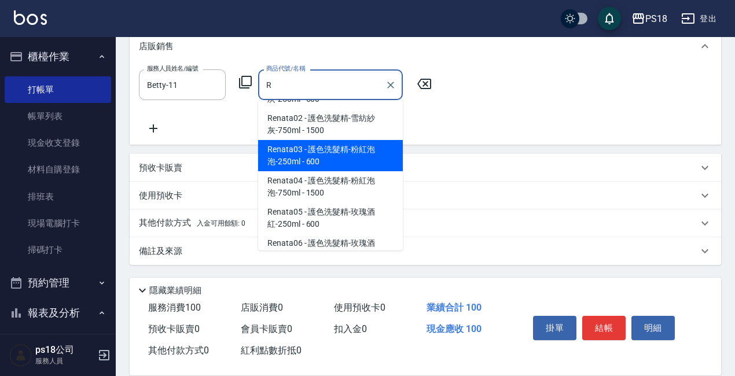
click at [347, 140] on span "Renata03 - 護色洗髮精-粉紅泡泡-250ml - 600" at bounding box center [330, 155] width 145 height 31
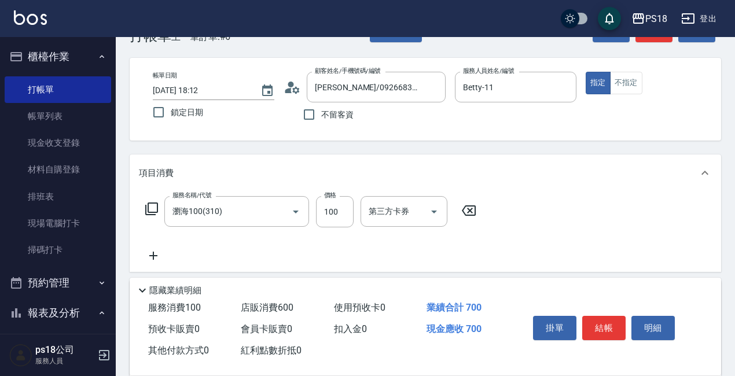
scroll to position [0, 0]
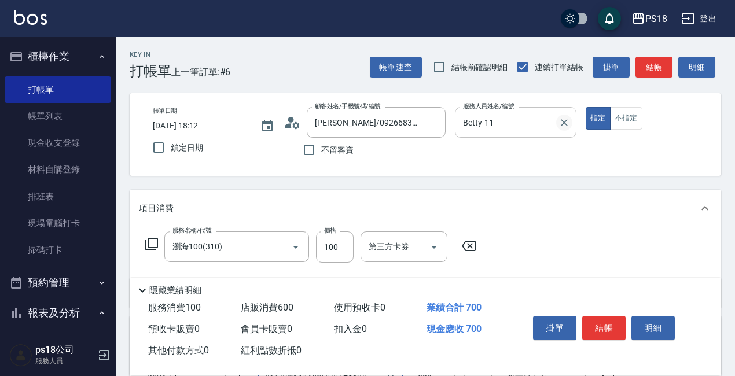
click at [564, 123] on icon "Clear" at bounding box center [564, 122] width 7 height 7
type input "護色洗髮精-粉紅泡泡-250ml"
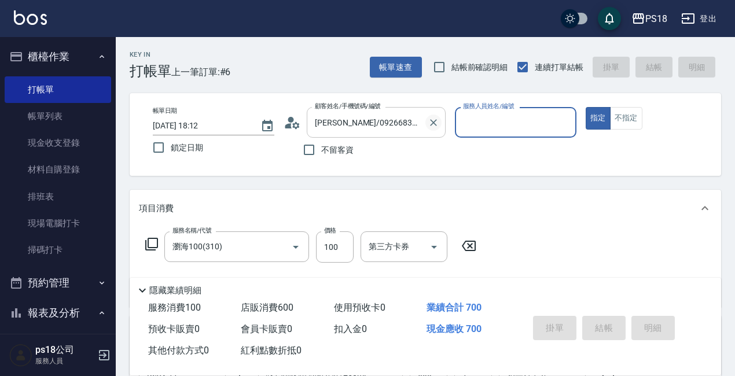
click at [434, 122] on icon "Clear" at bounding box center [434, 123] width 12 height 12
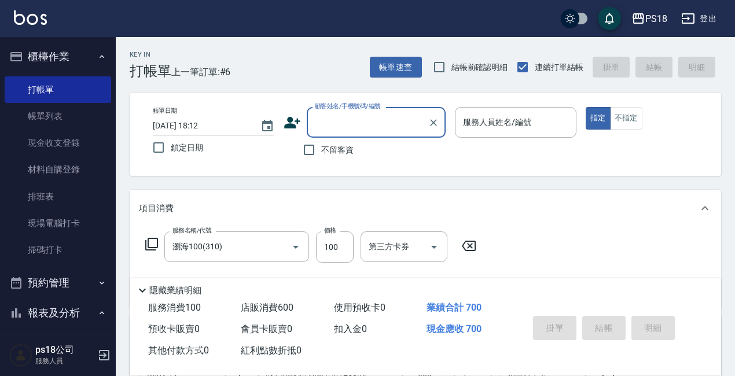
click at [627, 203] on div "項目消費" at bounding box center [418, 209] width 559 height 12
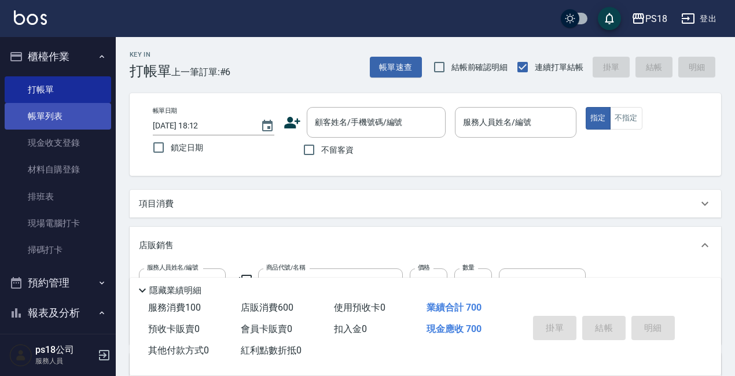
click at [64, 119] on link "帳單列表" at bounding box center [58, 116] width 107 height 27
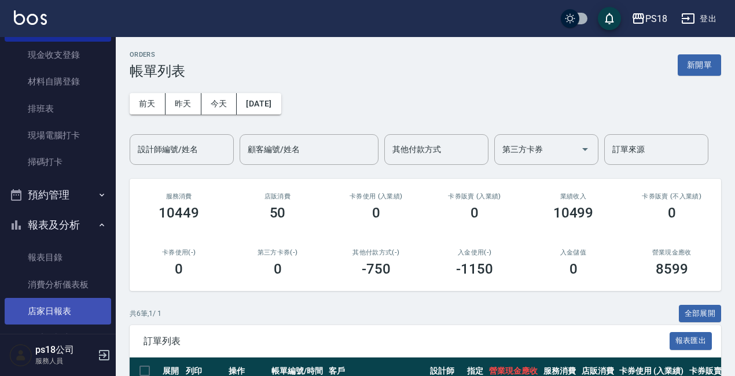
scroll to position [174, 0]
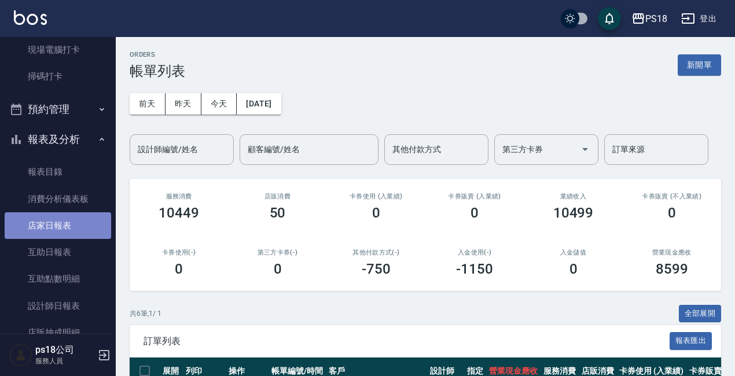
click at [67, 227] on link "店家日報表" at bounding box center [58, 225] width 107 height 27
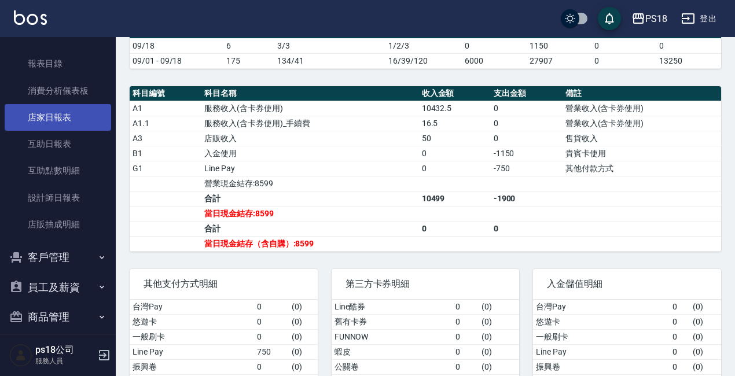
scroll to position [294, 0]
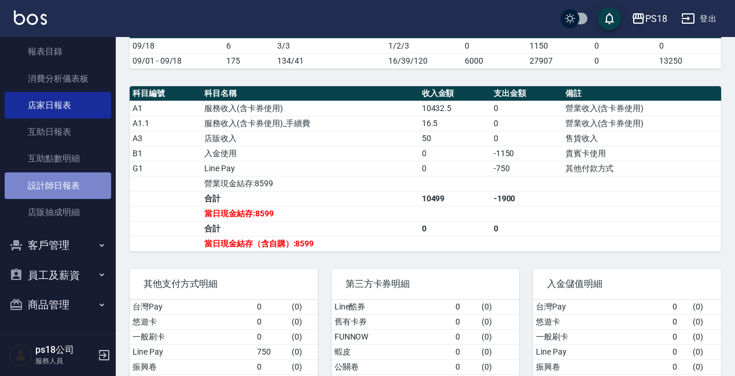
click at [67, 186] on link "設計師日報表" at bounding box center [58, 185] width 107 height 27
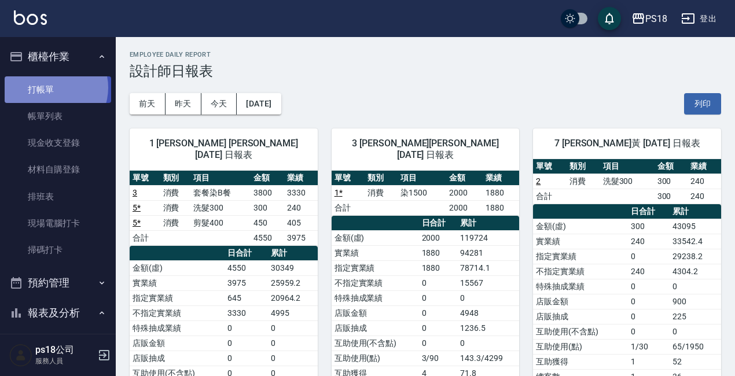
click at [50, 87] on link "打帳單" at bounding box center [58, 89] width 107 height 27
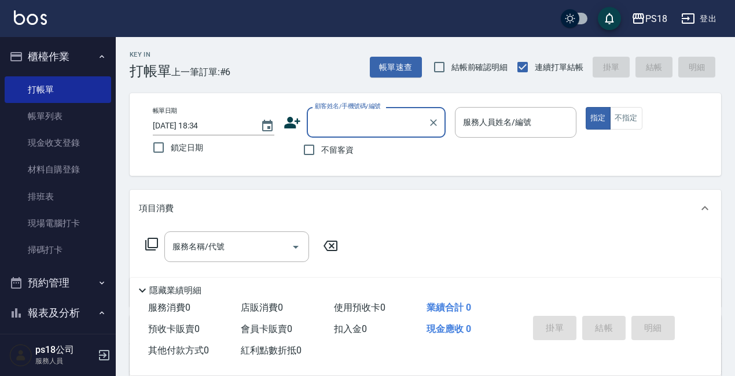
drag, startPoint x: 304, startPoint y: 146, endPoint x: 383, endPoint y: 156, distance: 78.7
click at [308, 146] on input "不留客資" at bounding box center [309, 150] width 24 height 24
checkbox input "true"
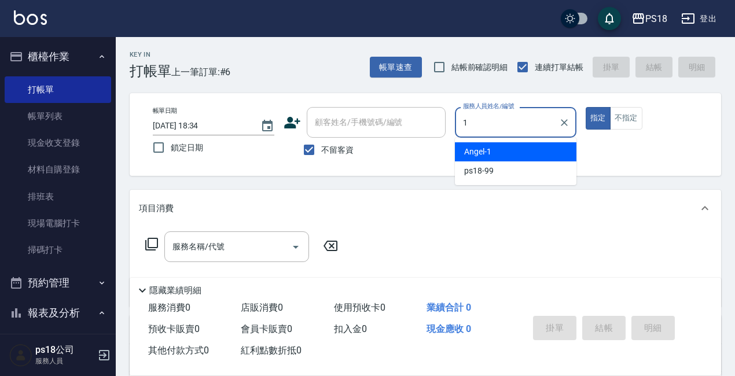
click at [488, 157] on span "[PERSON_NAME] -1" at bounding box center [477, 152] width 27 height 12
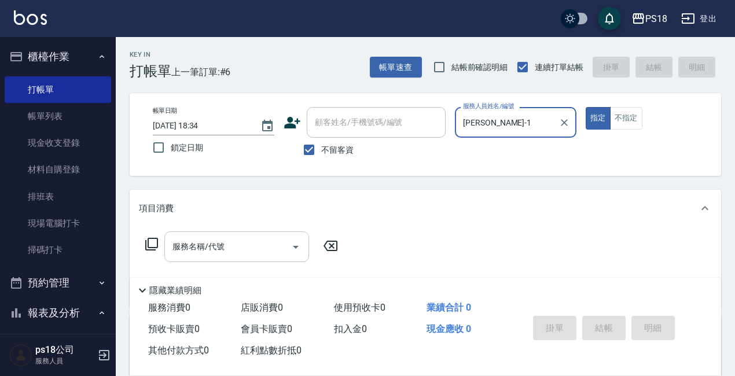
type input "[PERSON_NAME]-1"
click at [199, 237] on input "服務名稱/代號" at bounding box center [228, 247] width 117 height 20
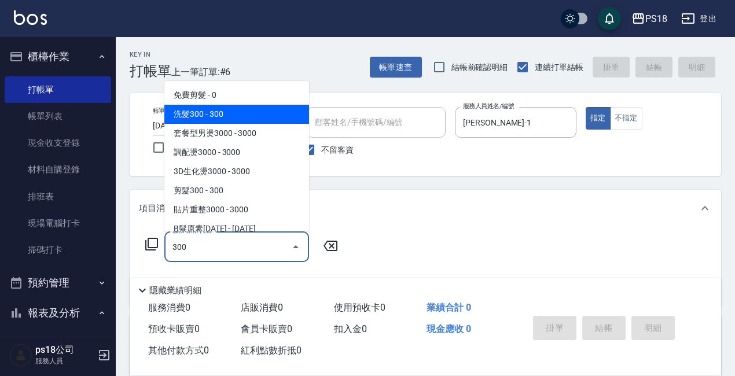
click at [229, 113] on span "洗髮300 - 300" at bounding box center [236, 114] width 145 height 19
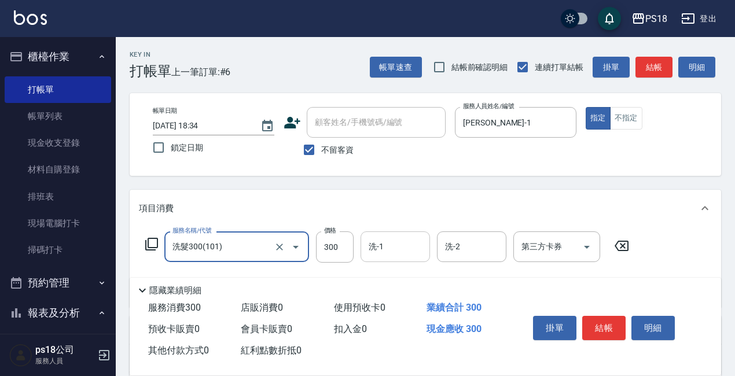
type input "洗髮300(101)"
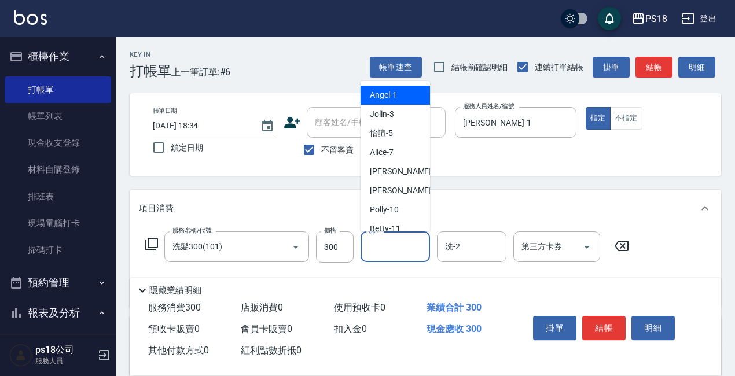
click at [379, 245] on input "洗-1" at bounding box center [395, 247] width 59 height 20
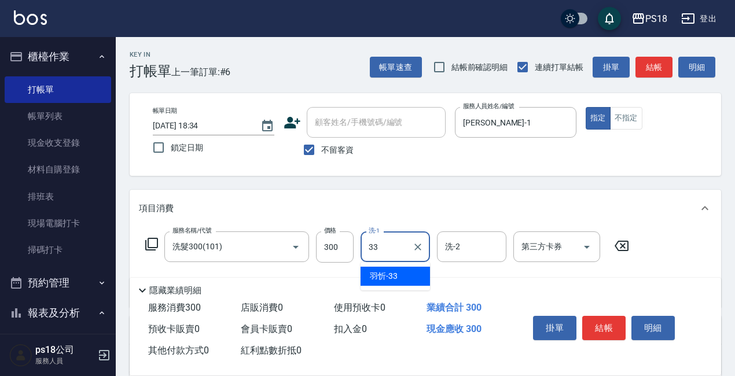
click at [397, 272] on span "[PERSON_NAME] -33" at bounding box center [384, 276] width 28 height 12
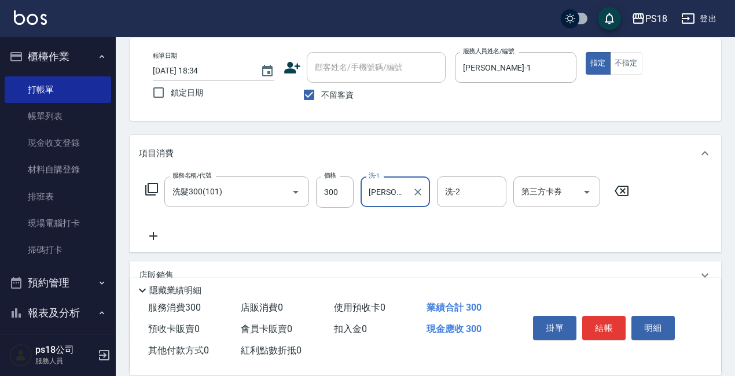
scroll to position [116, 0]
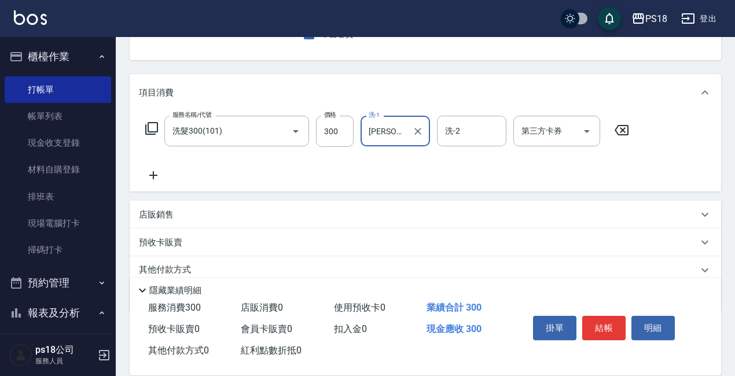
type input "[PERSON_NAME]-33"
click at [155, 177] on icon at bounding box center [153, 175] width 29 height 14
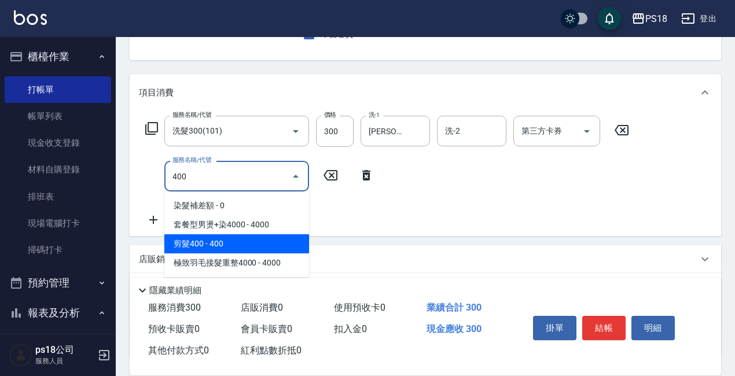
click at [247, 248] on span "剪髮400 - 400" at bounding box center [236, 243] width 145 height 19
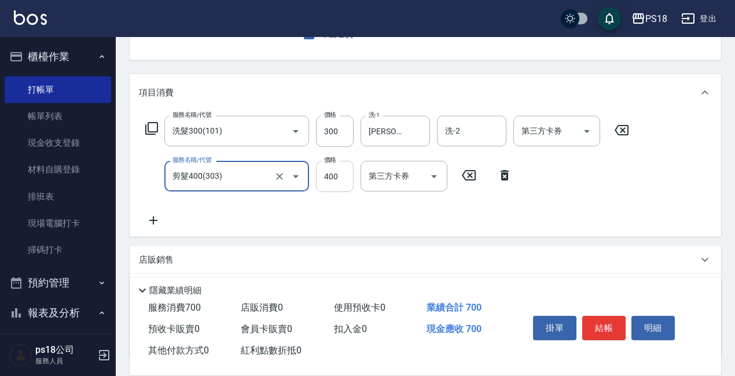
type input "剪髮400(303)"
click at [336, 178] on input "400" at bounding box center [335, 176] width 38 height 31
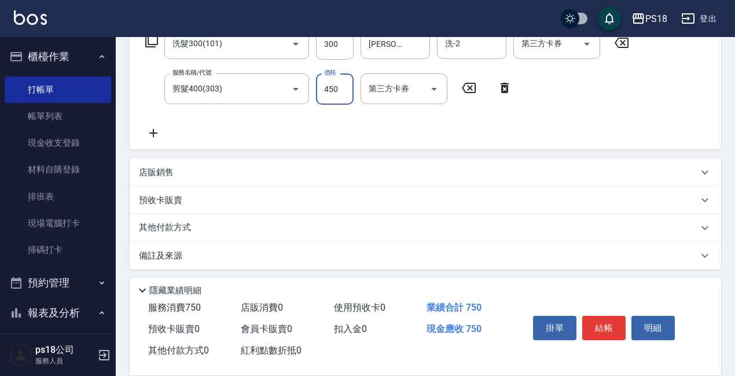
scroll to position [208, 0]
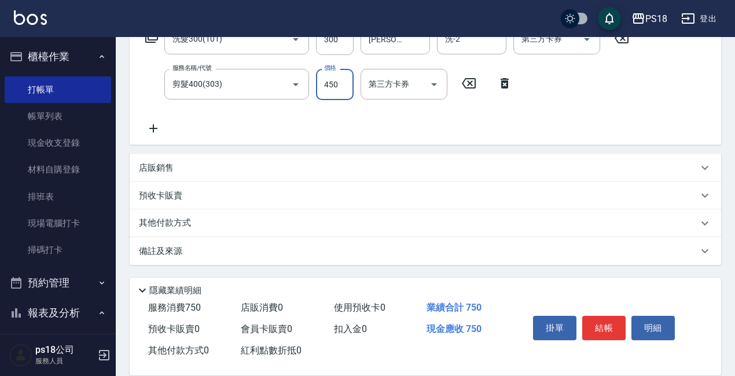
type input "450"
click at [171, 166] on p "店販銷售" at bounding box center [156, 168] width 35 height 12
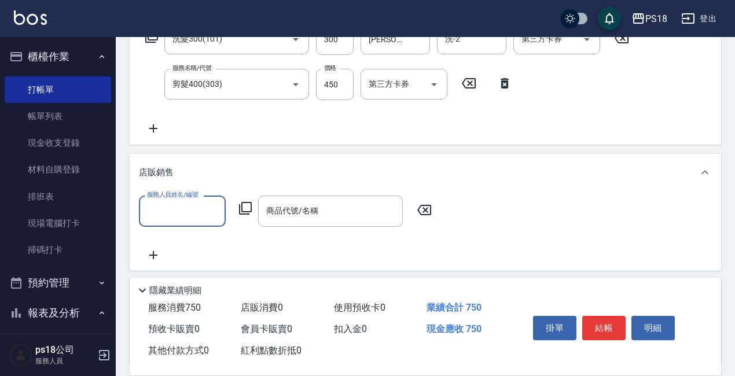
scroll to position [0, 0]
type input "[PERSON_NAME]-33"
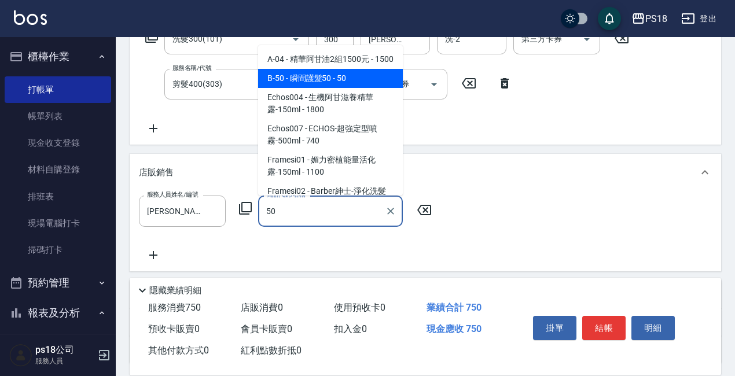
click at [368, 85] on span "B-50 - 瞬間護髮50 - 50" at bounding box center [330, 78] width 145 height 19
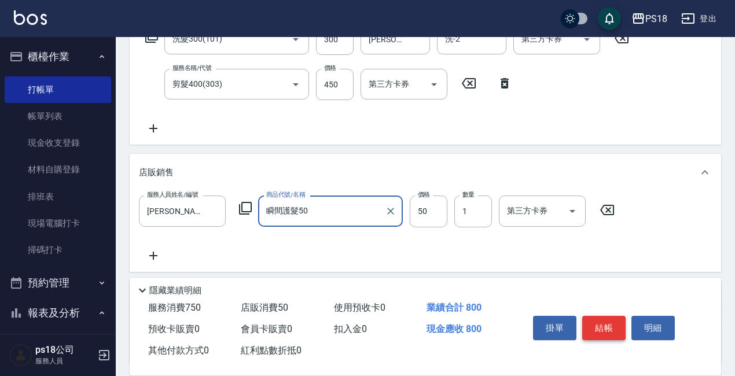
type input "瞬間護髮50"
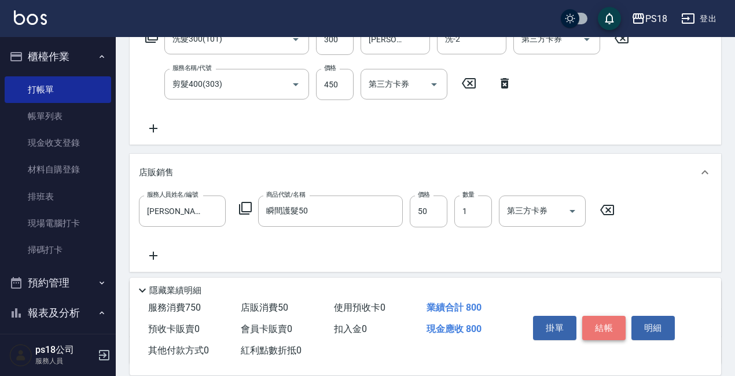
click at [607, 325] on button "結帳" at bounding box center [603, 328] width 43 height 24
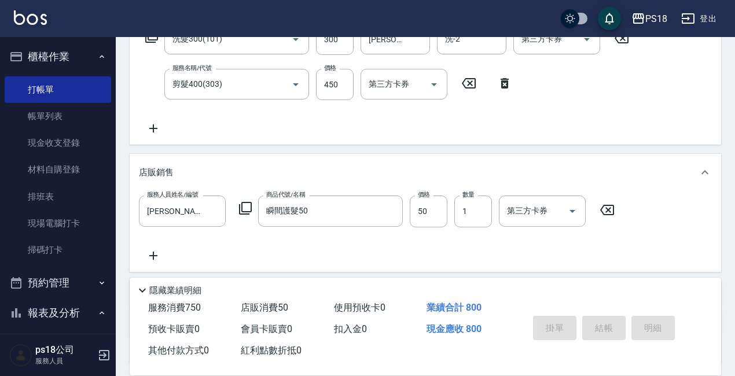
type input "[DATE] 18:35"
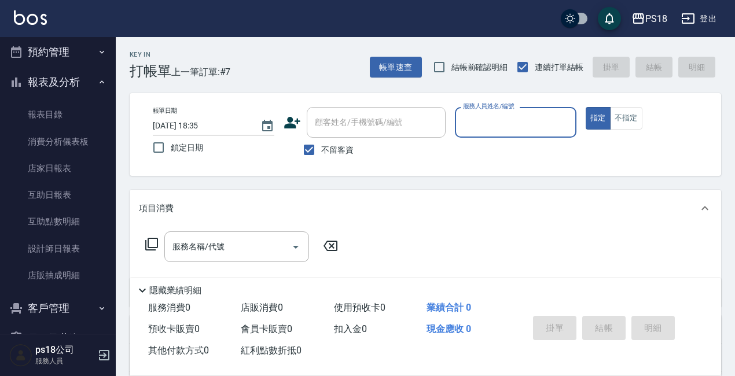
scroll to position [232, 0]
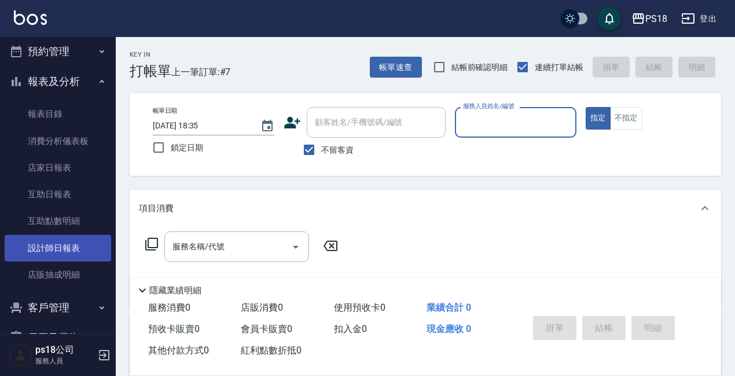
click at [61, 246] on link "設計師日報表" at bounding box center [58, 248] width 107 height 27
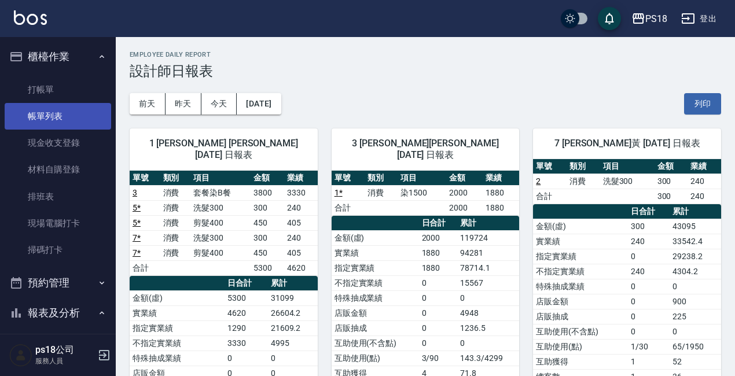
click at [60, 112] on link "帳單列表" at bounding box center [58, 116] width 107 height 27
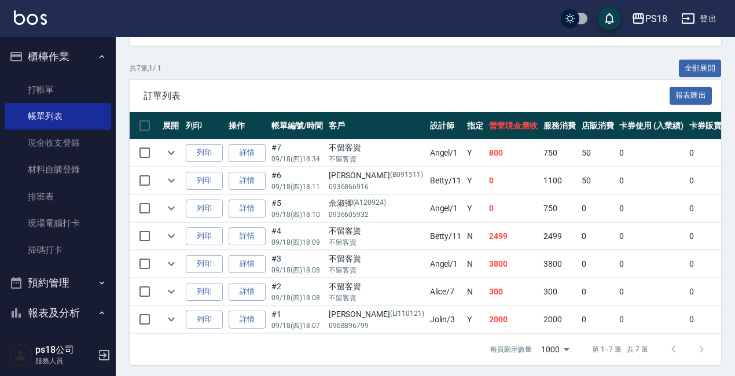
scroll to position [258, 0]
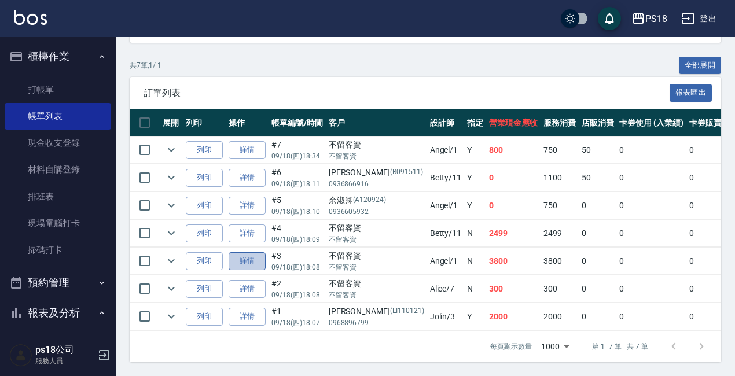
click at [244, 252] on link "詳情" at bounding box center [247, 261] width 37 height 18
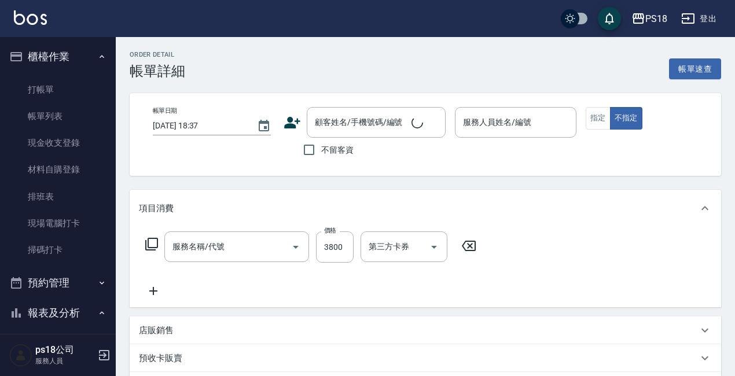
type input "[DATE] 18:08"
checkbox input "true"
type input "[PERSON_NAME]-1"
type input "套餐染B餐(402)"
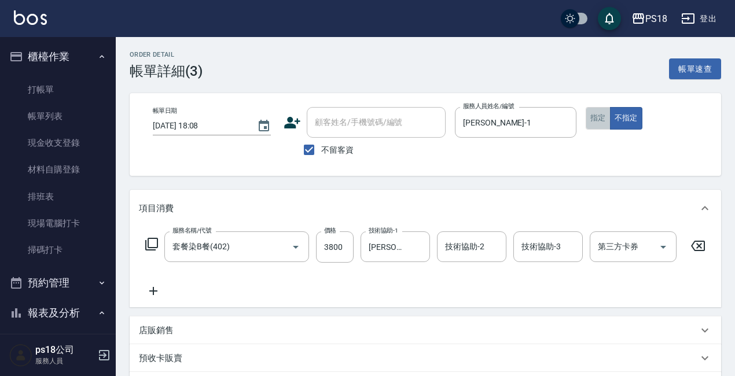
click at [595, 122] on button "指定" at bounding box center [598, 118] width 25 height 23
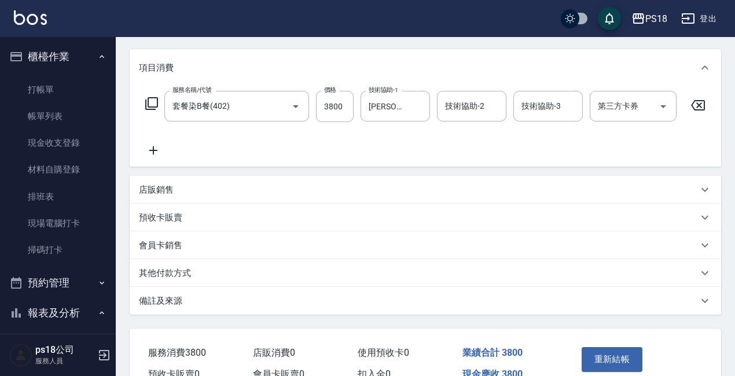
scroll to position [214, 0]
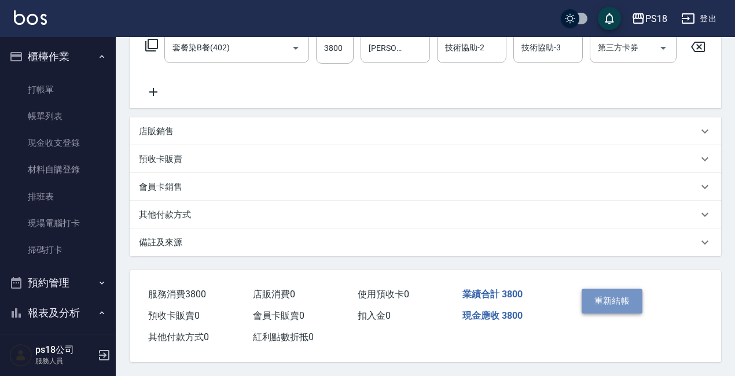
click at [604, 294] on button "重新結帳" at bounding box center [612, 301] width 61 height 24
